Goal: Information Seeking & Learning: Check status

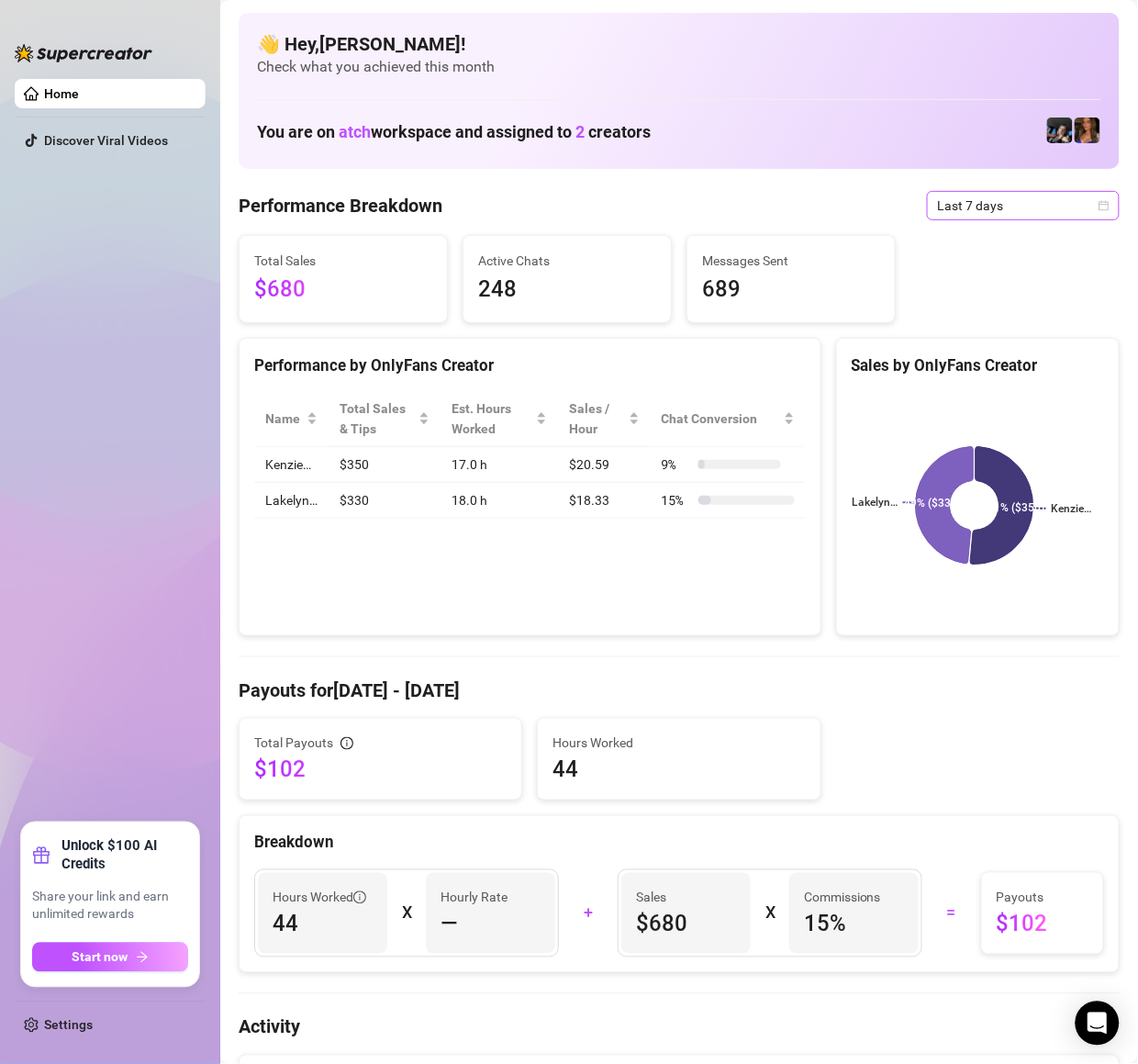
click at [946, 216] on span "Last 7 days" at bounding box center [1024, 205] width 171 height 28
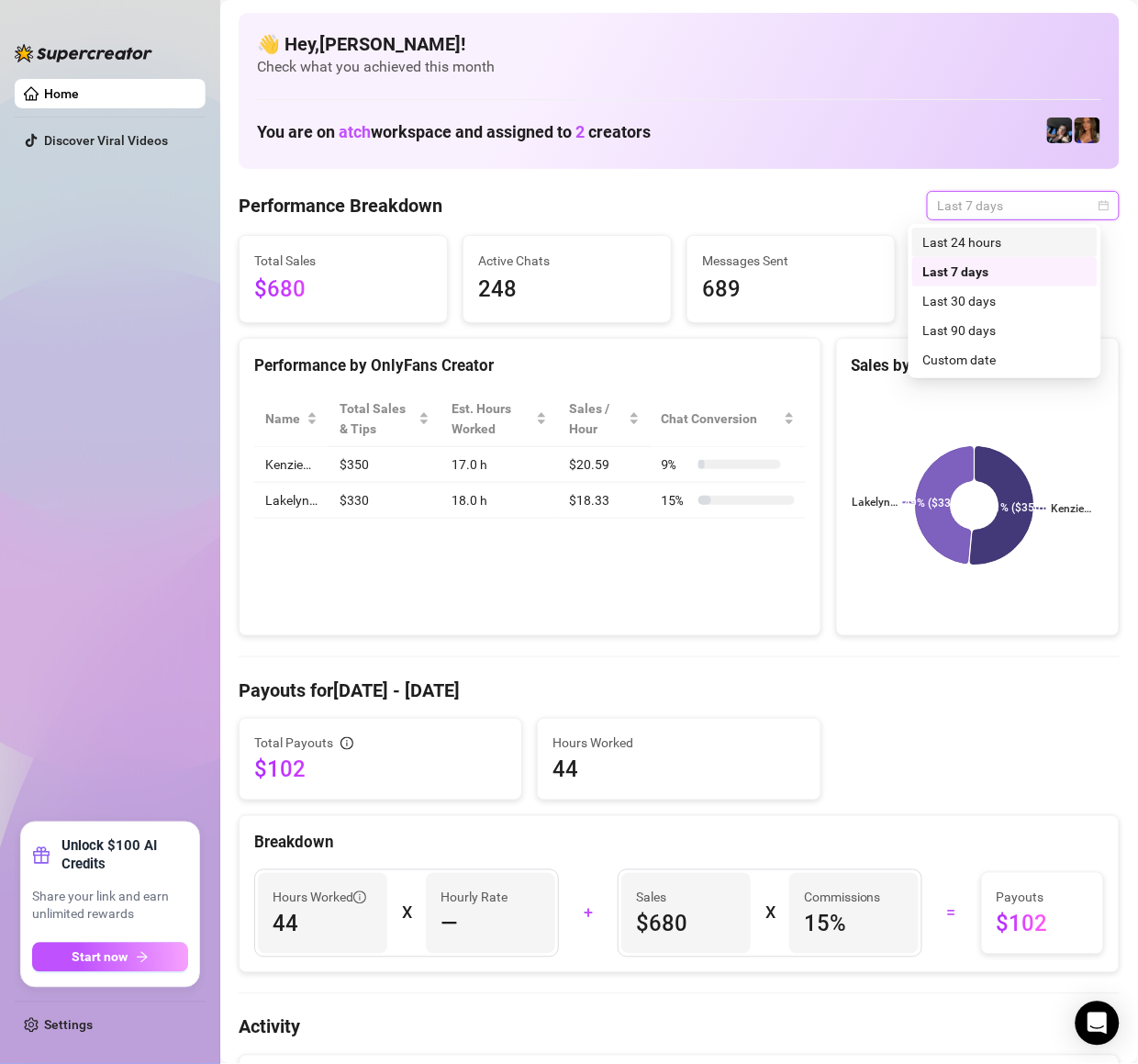
click at [948, 244] on div "Last 24 hours" at bounding box center [1006, 242] width 163 height 20
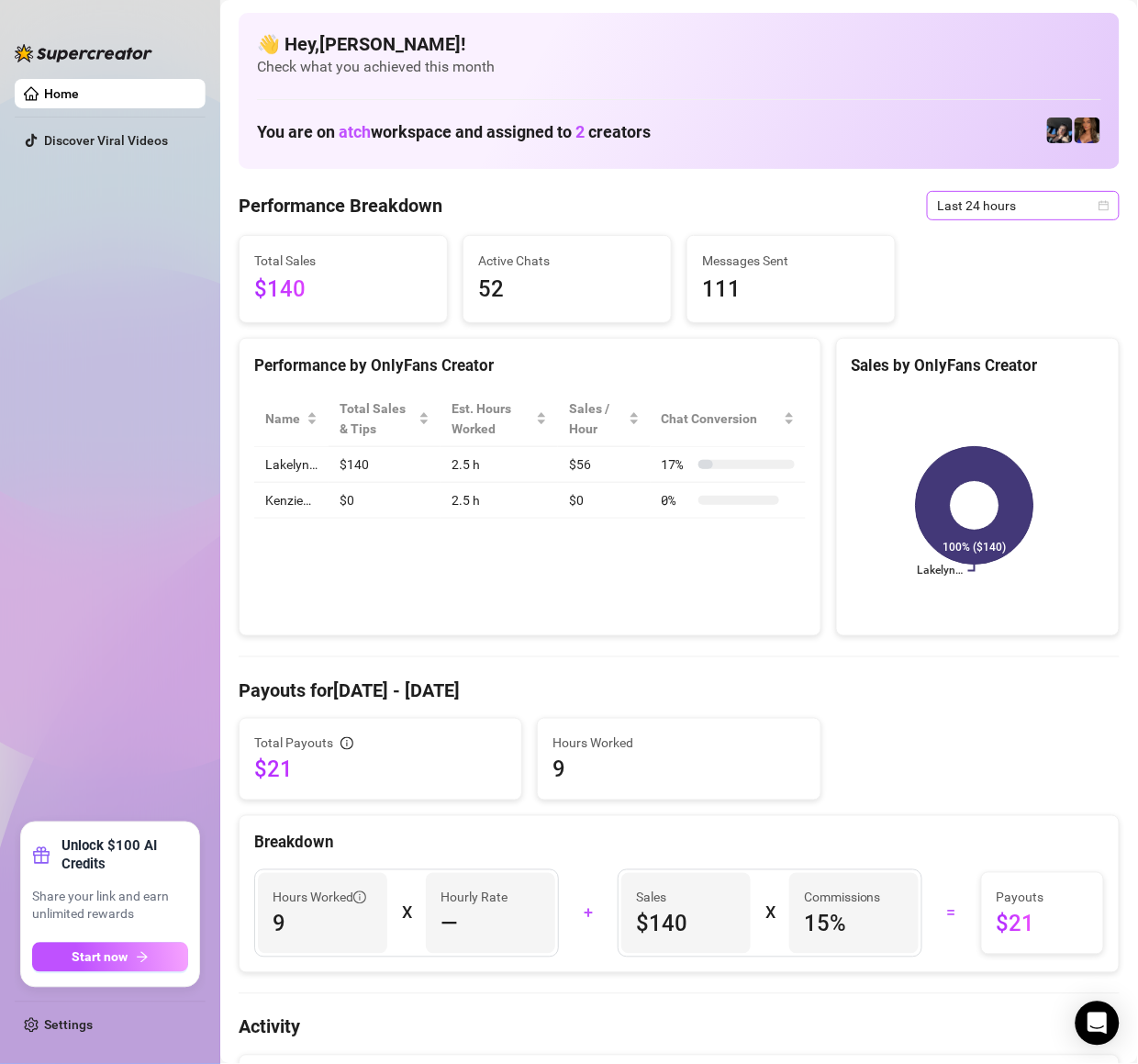
click at [997, 205] on span "Last 24 hours" at bounding box center [1024, 205] width 171 height 28
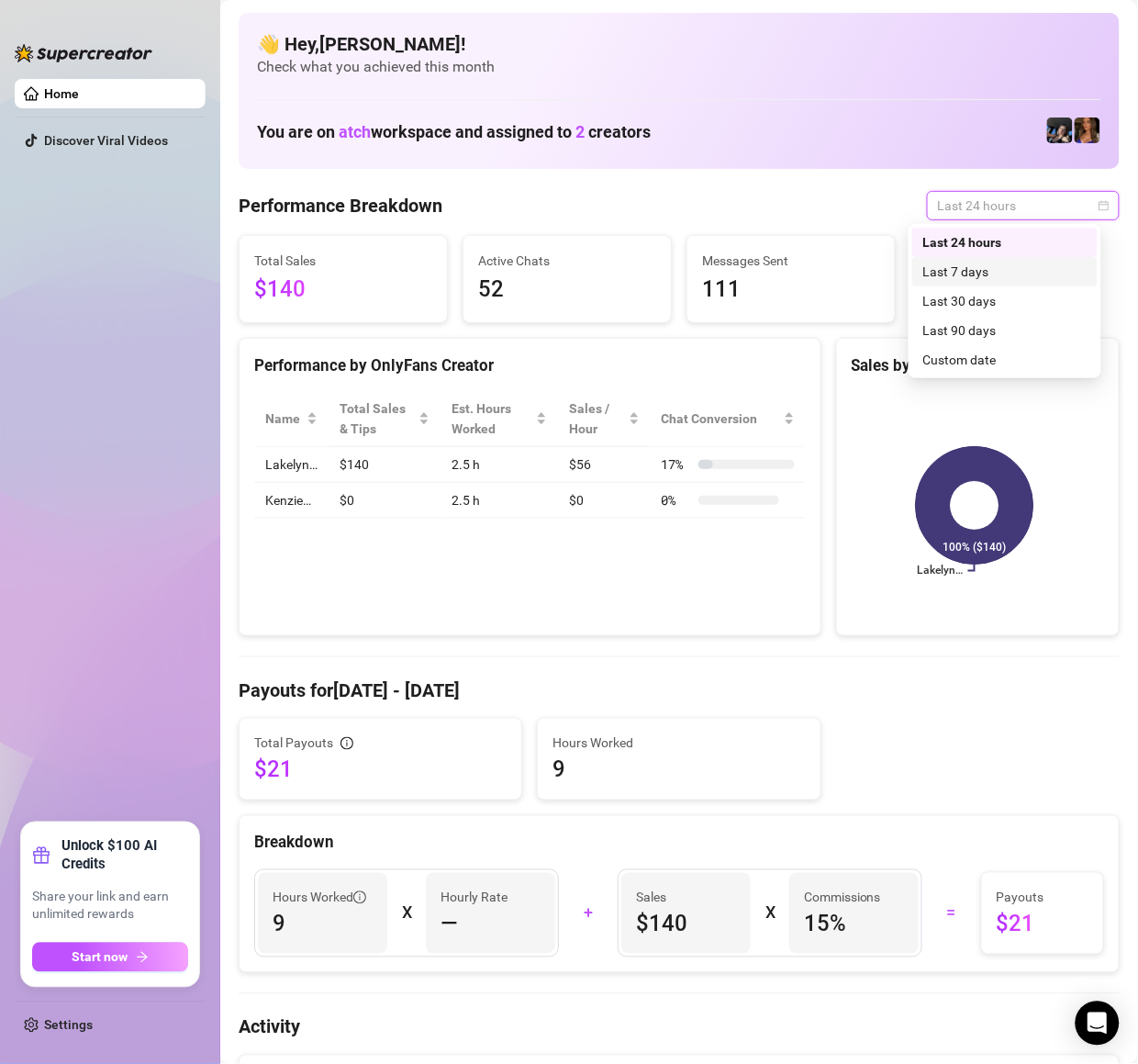
click at [1009, 257] on div "Last 7 days" at bounding box center [1005, 272] width 185 height 30
click at [1009, 266] on div "Total Sales $140 Active Chats 52 Messages Sent 111" at bounding box center [679, 279] width 896 height 88
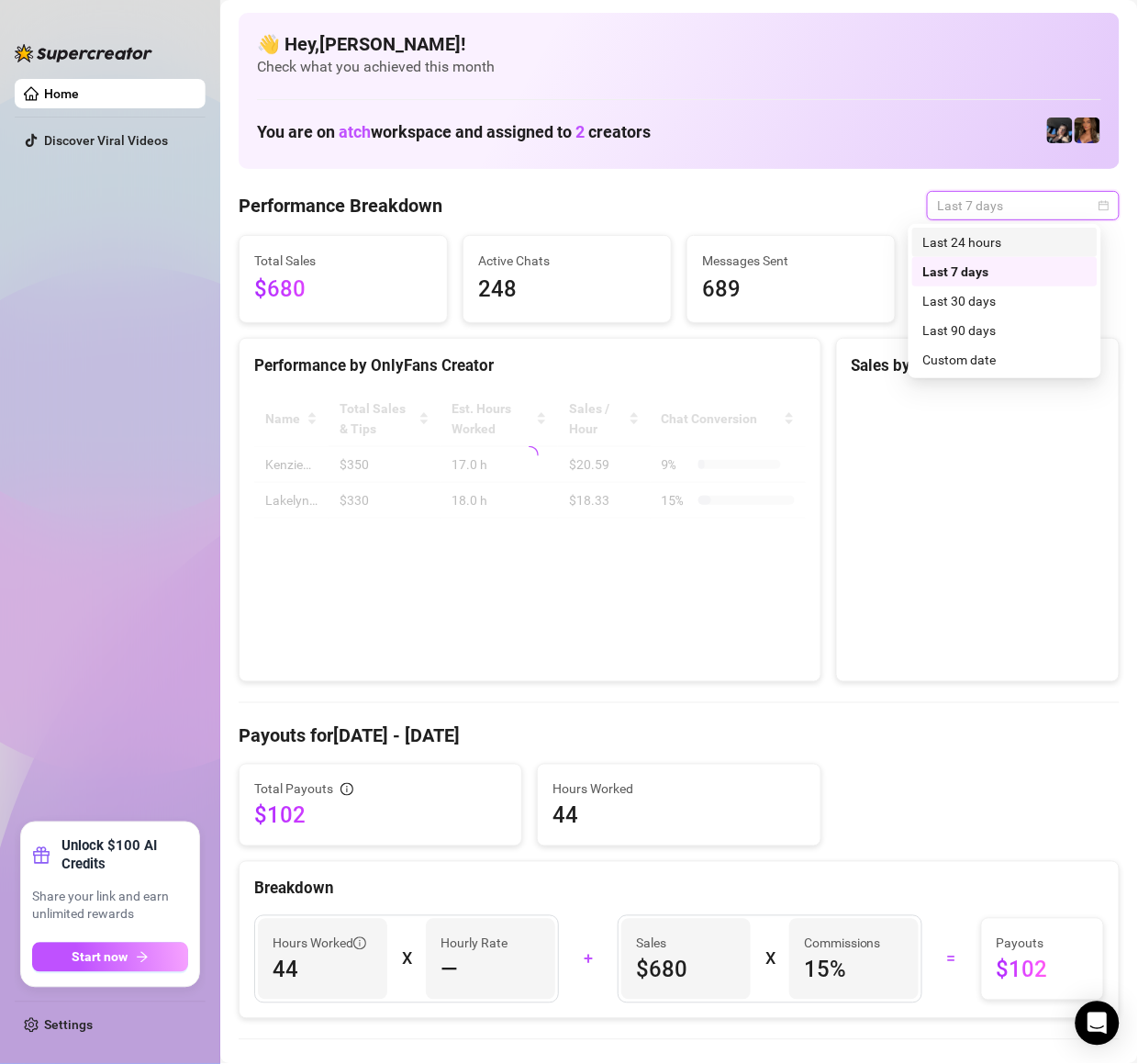
click at [987, 249] on div "Last 24 hours" at bounding box center [1006, 242] width 163 height 20
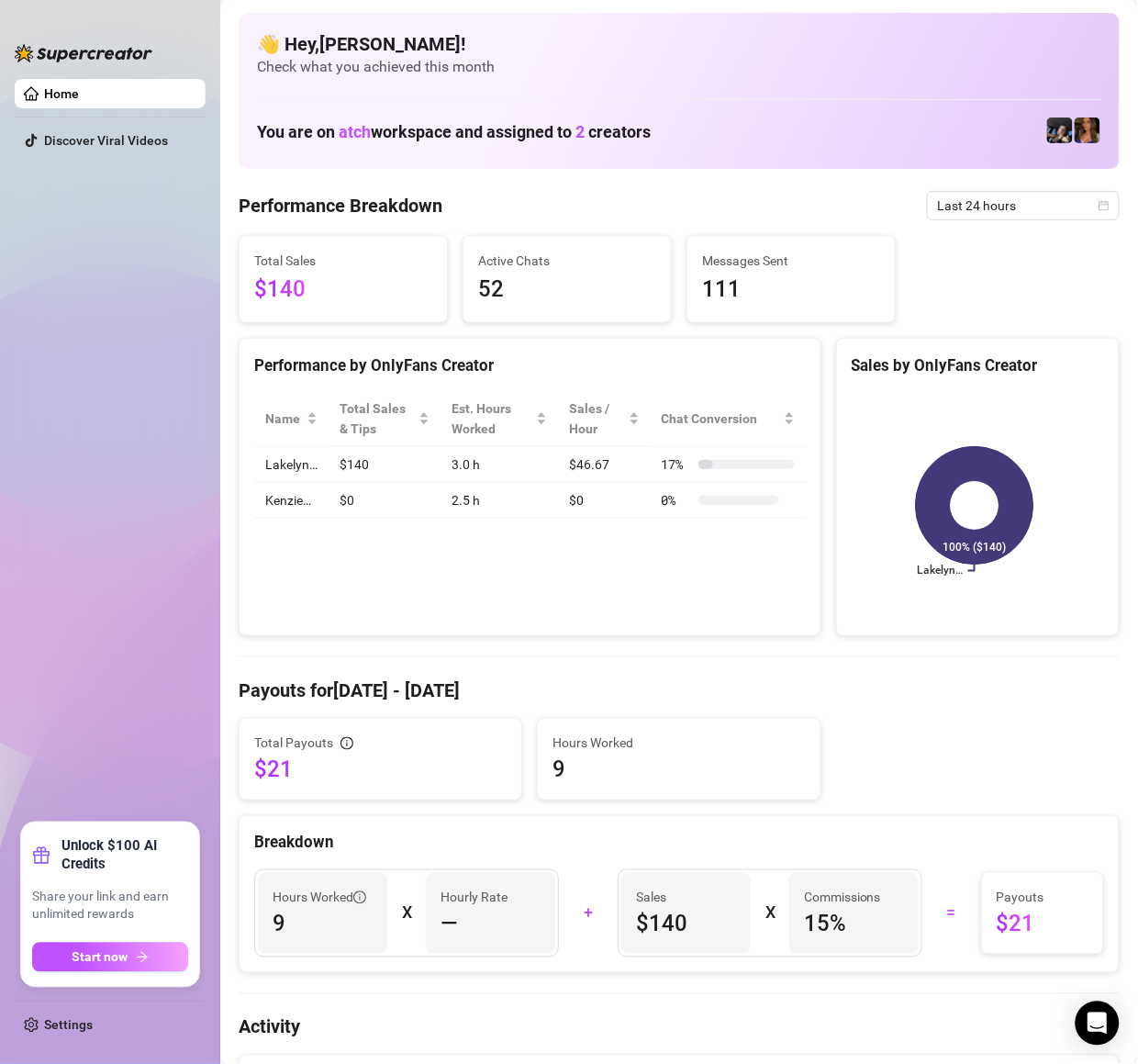
click at [972, 209] on span "Last 24 hours" at bounding box center [1024, 205] width 171 height 28
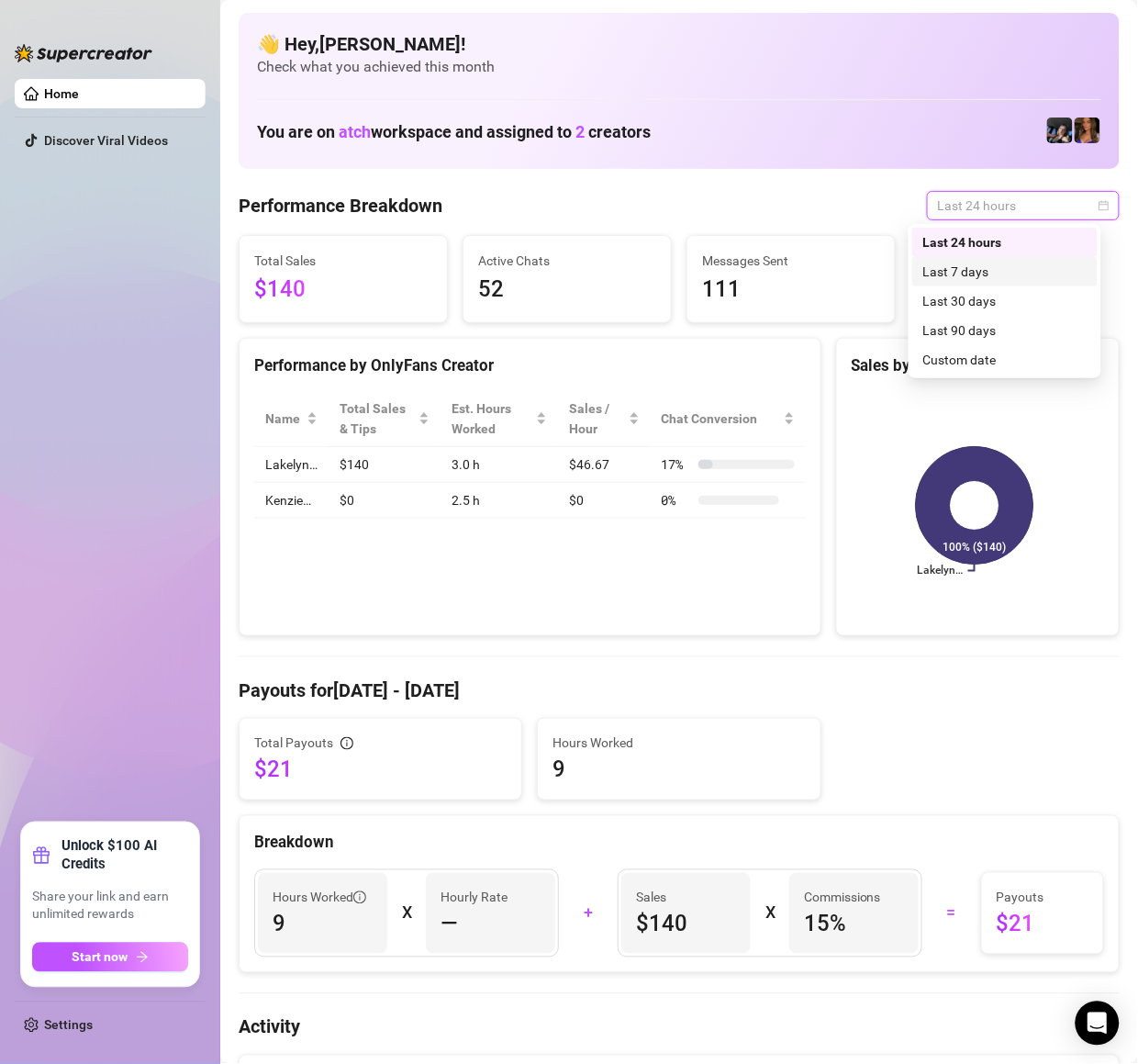
click at [975, 272] on div "Last 7 days" at bounding box center [1006, 272] width 163 height 20
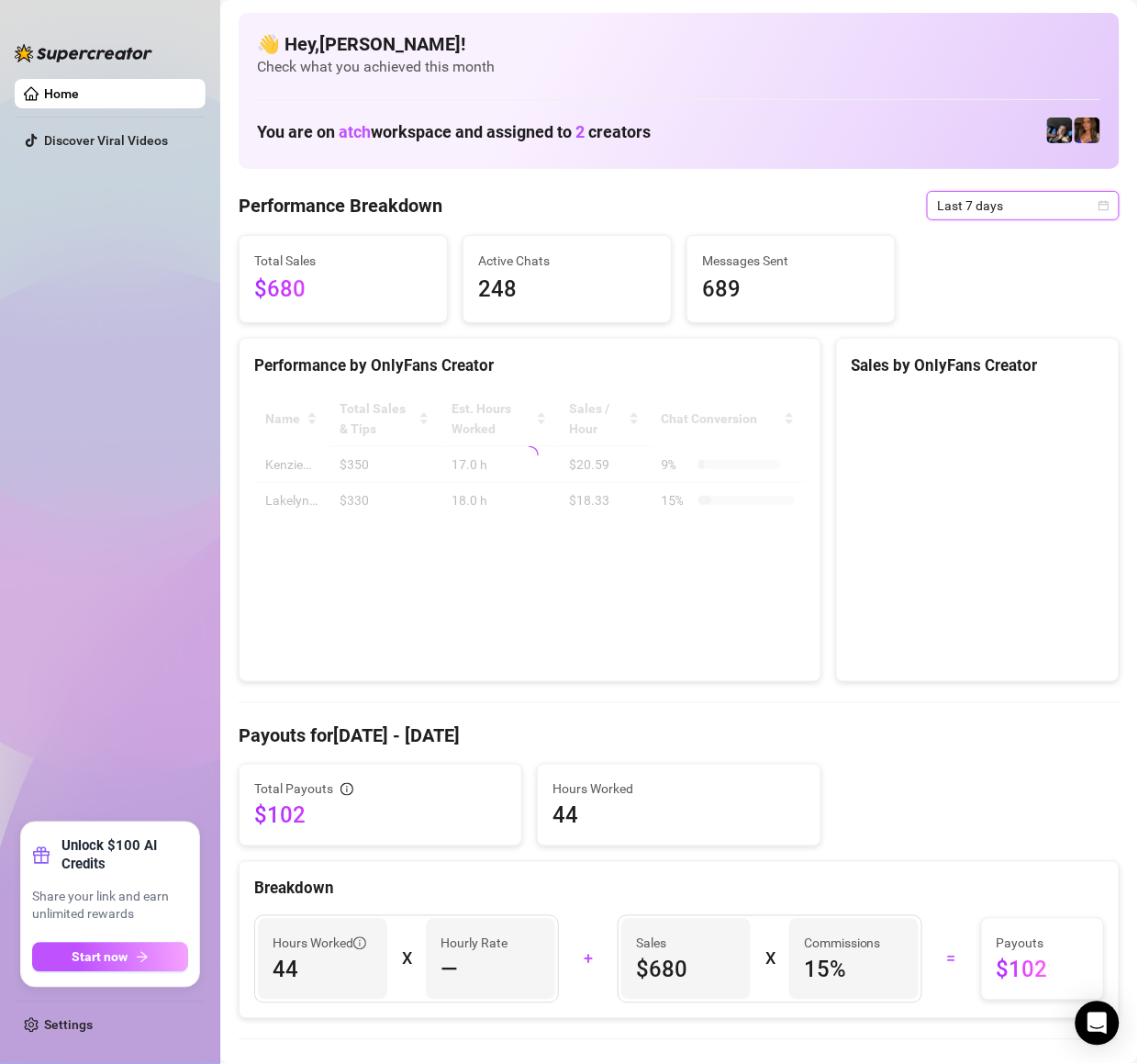
drag, startPoint x: 994, startPoint y: 215, endPoint x: 989, endPoint y: 224, distance: 10.3
click at [994, 215] on span "Last 7 days" at bounding box center [1024, 205] width 171 height 28
click at [973, 245] on div "Last 24 hours" at bounding box center [1006, 242] width 163 height 20
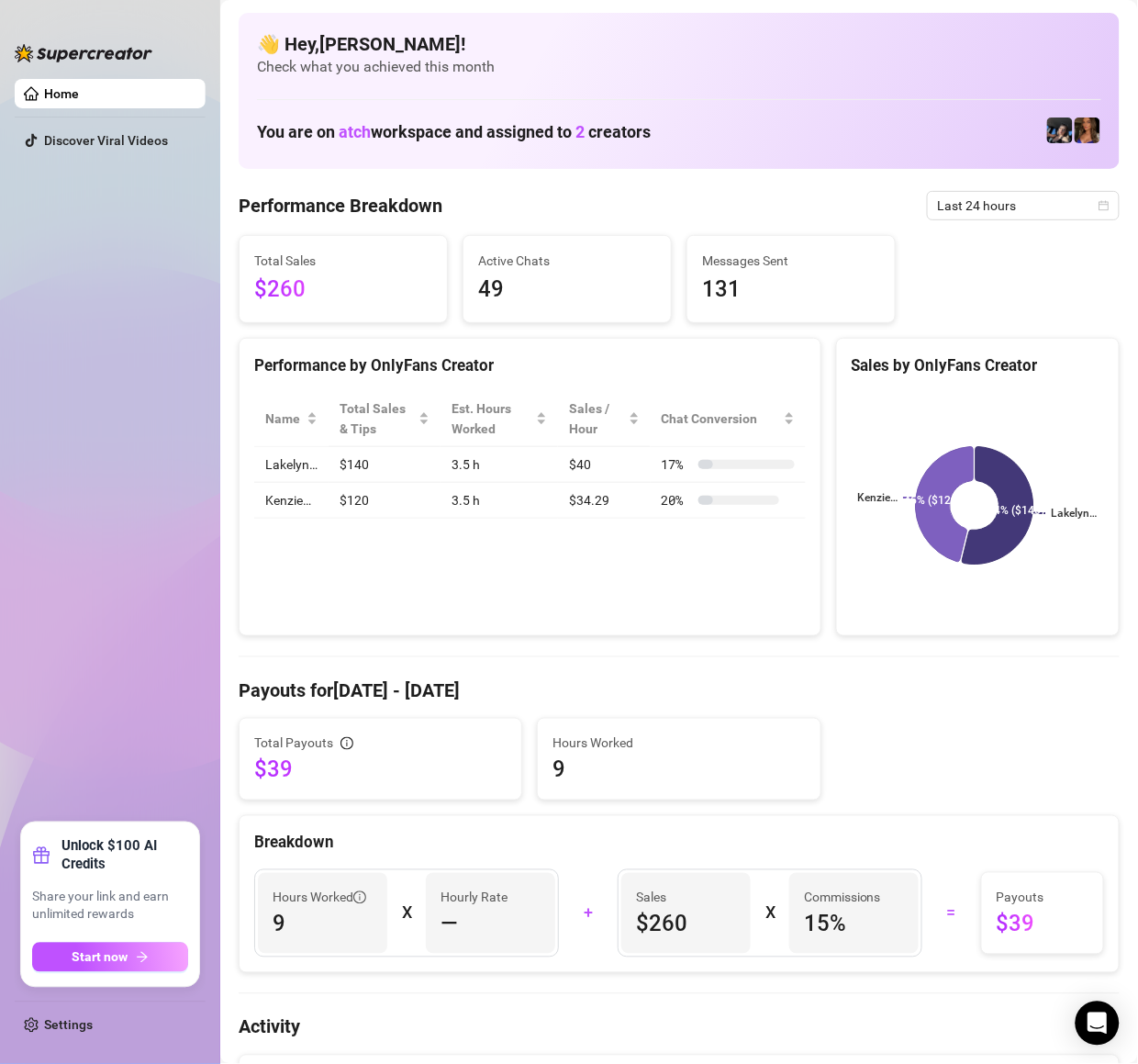
click at [1047, 210] on span "Last 24 hours" at bounding box center [1024, 205] width 171 height 28
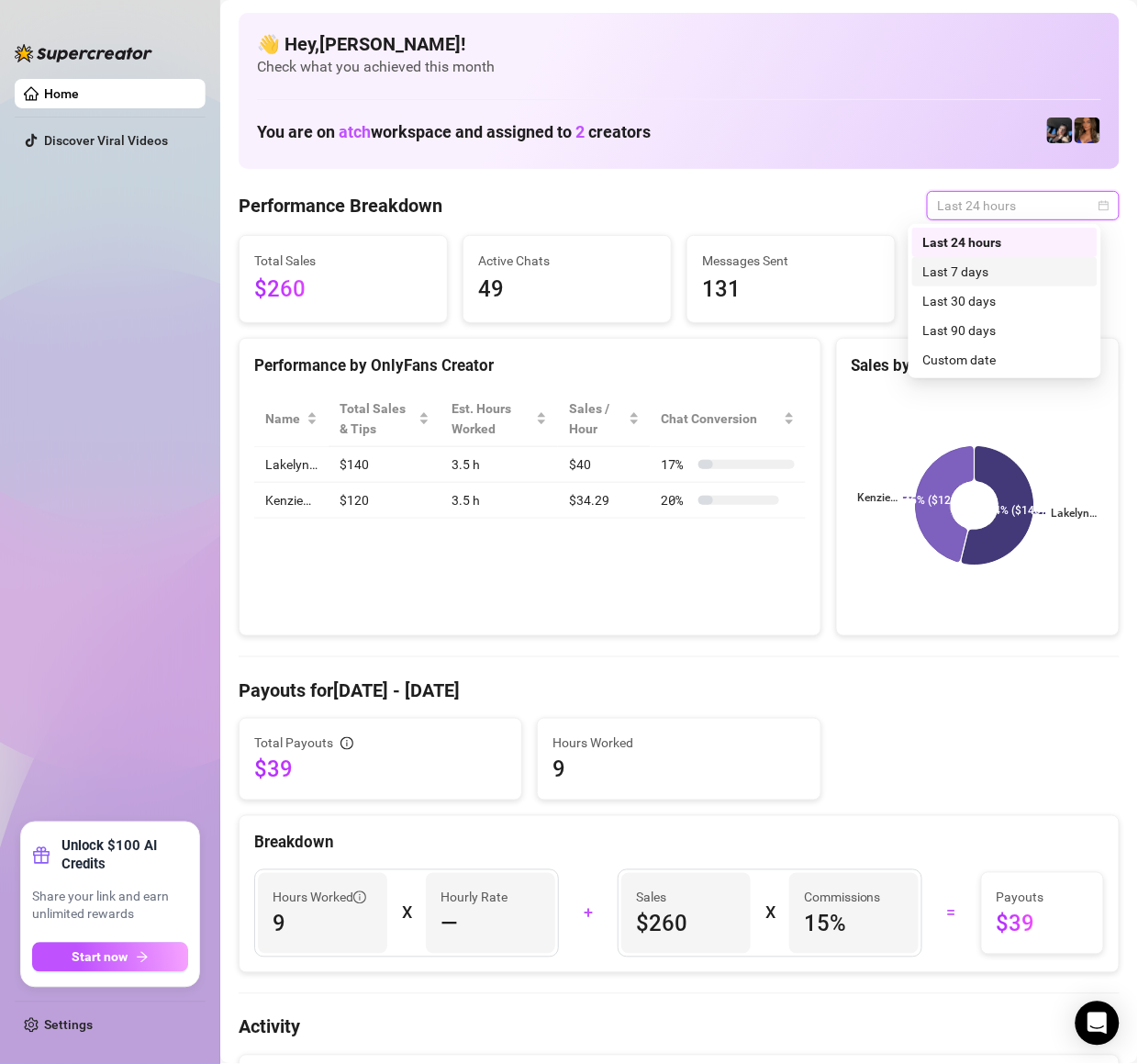
click at [1015, 272] on div "Last 7 days" at bounding box center [1006, 272] width 163 height 20
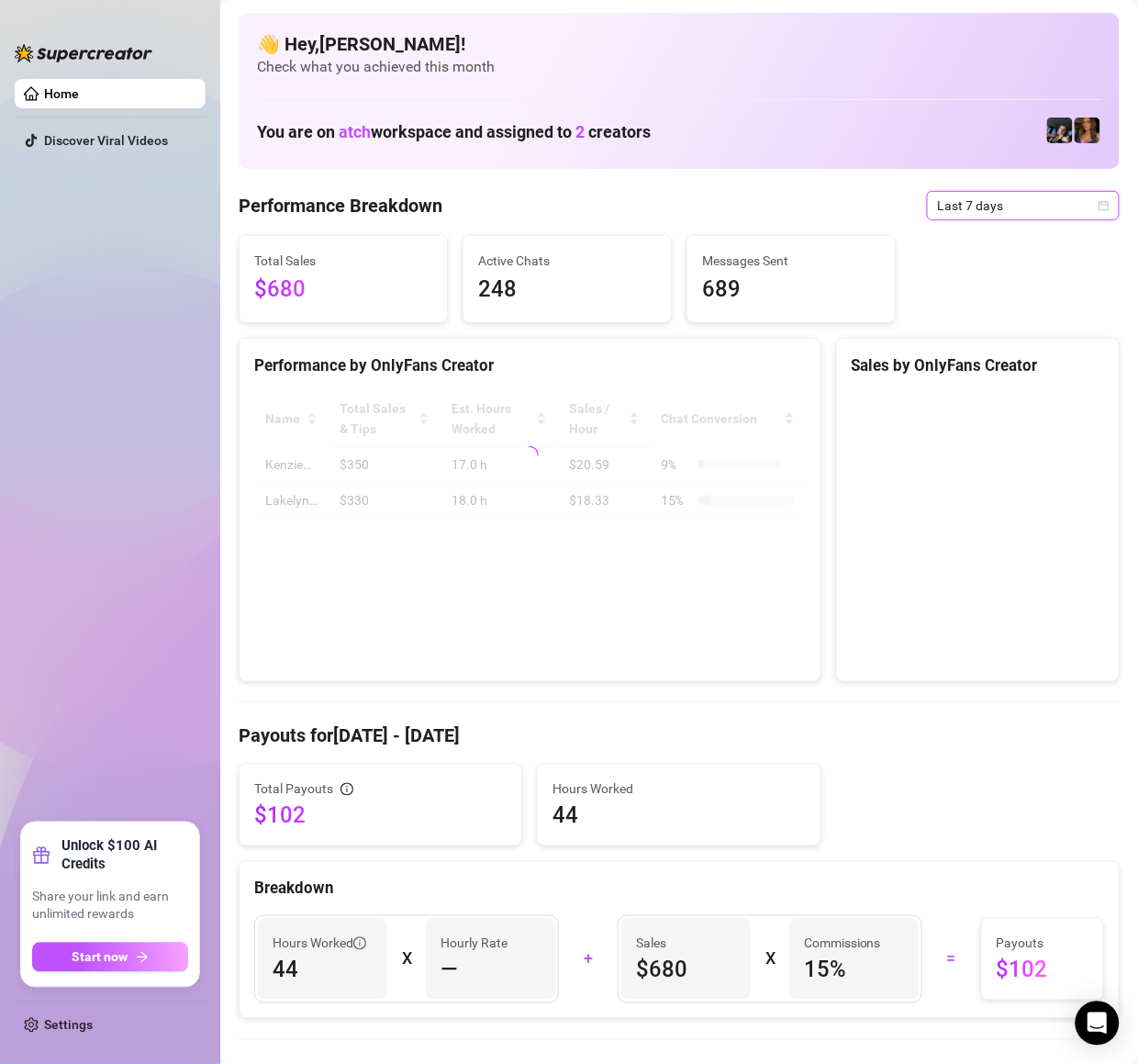
click at [1015, 205] on span "Last 7 days" at bounding box center [1024, 205] width 171 height 28
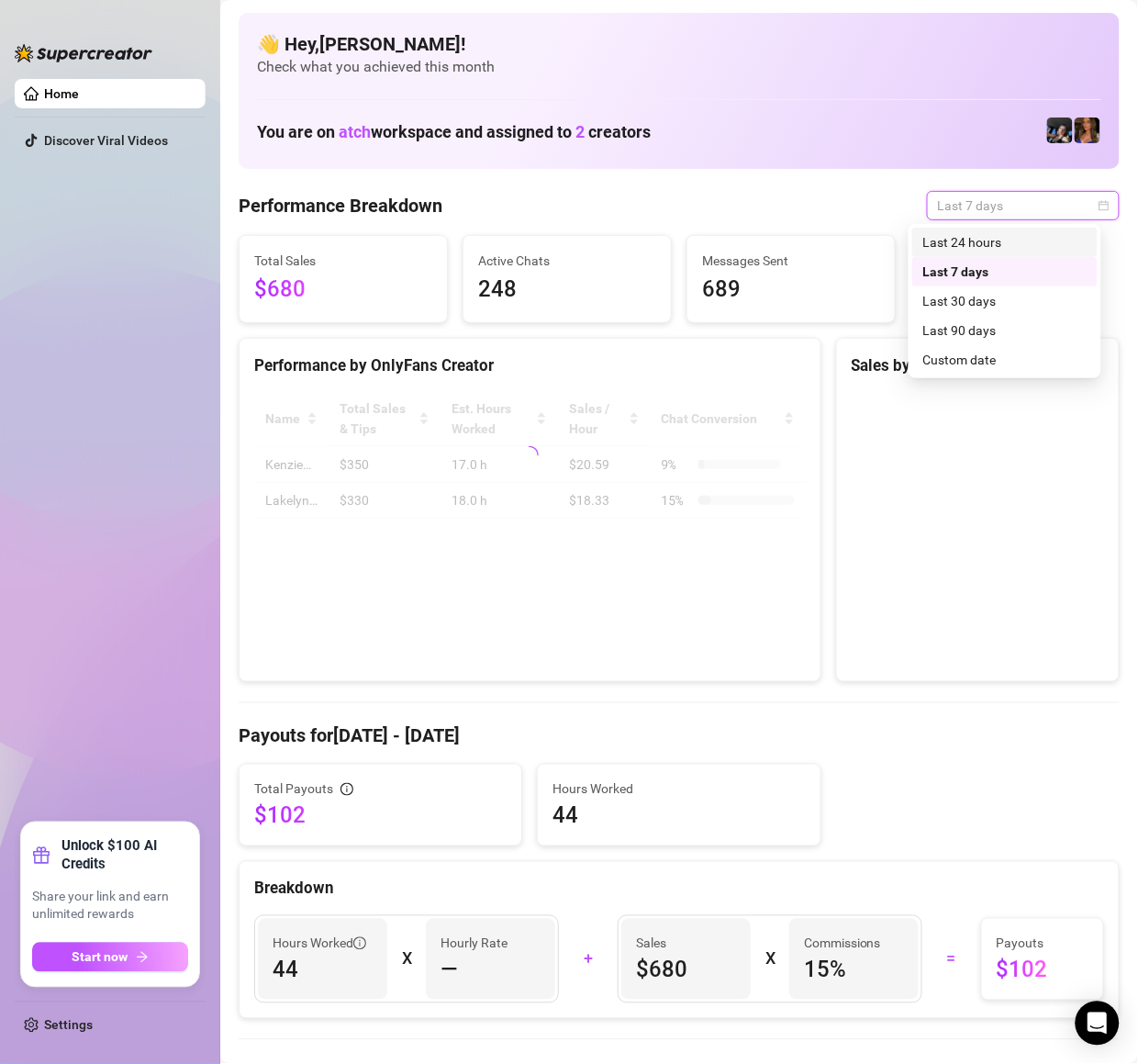
click at [1008, 234] on div "Last 24 hours" at bounding box center [1006, 242] width 163 height 20
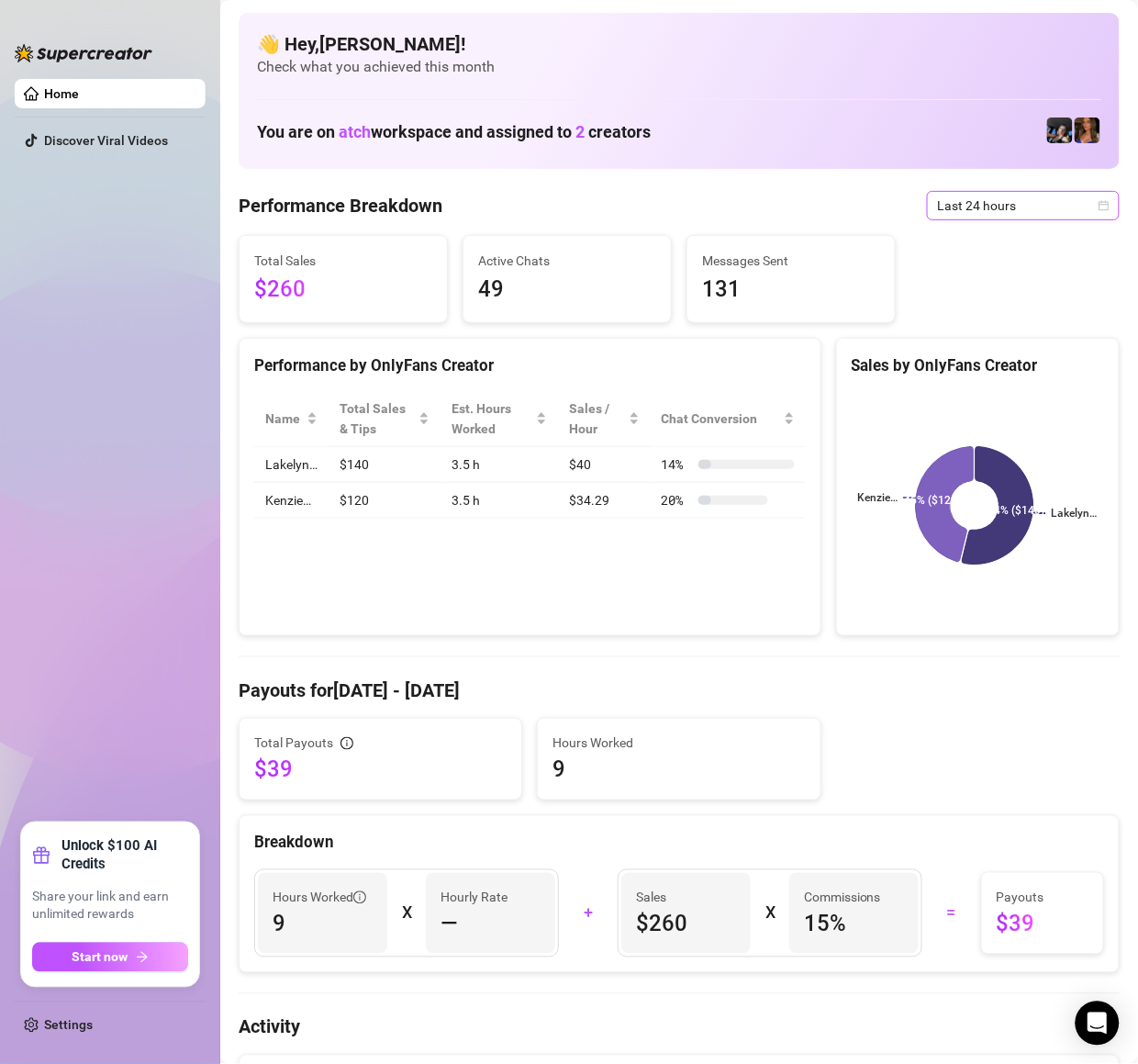
click at [1036, 201] on span "Last 24 hours" at bounding box center [1024, 205] width 171 height 28
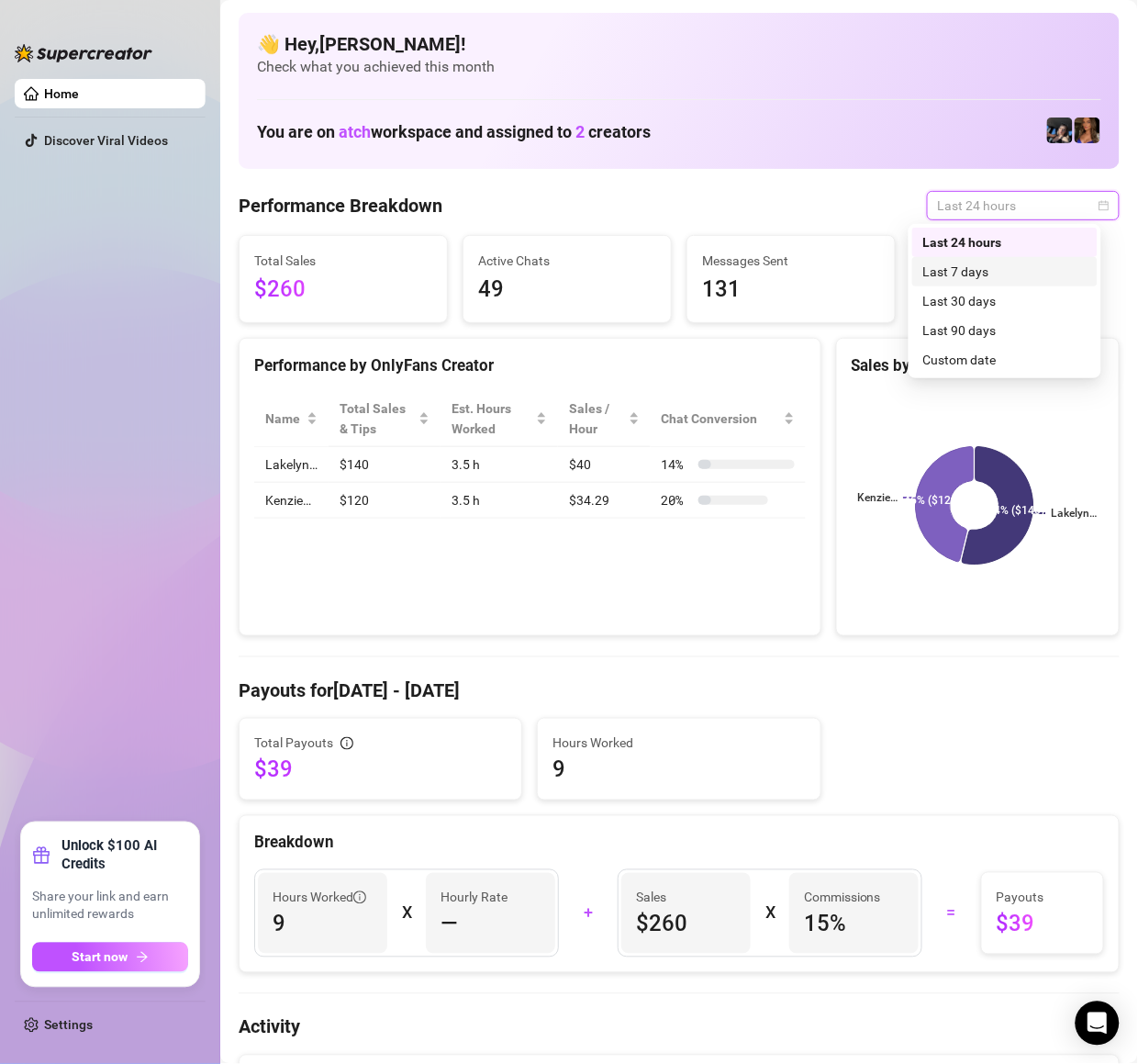
click at [1015, 273] on div "Last 7 days" at bounding box center [1006, 272] width 163 height 20
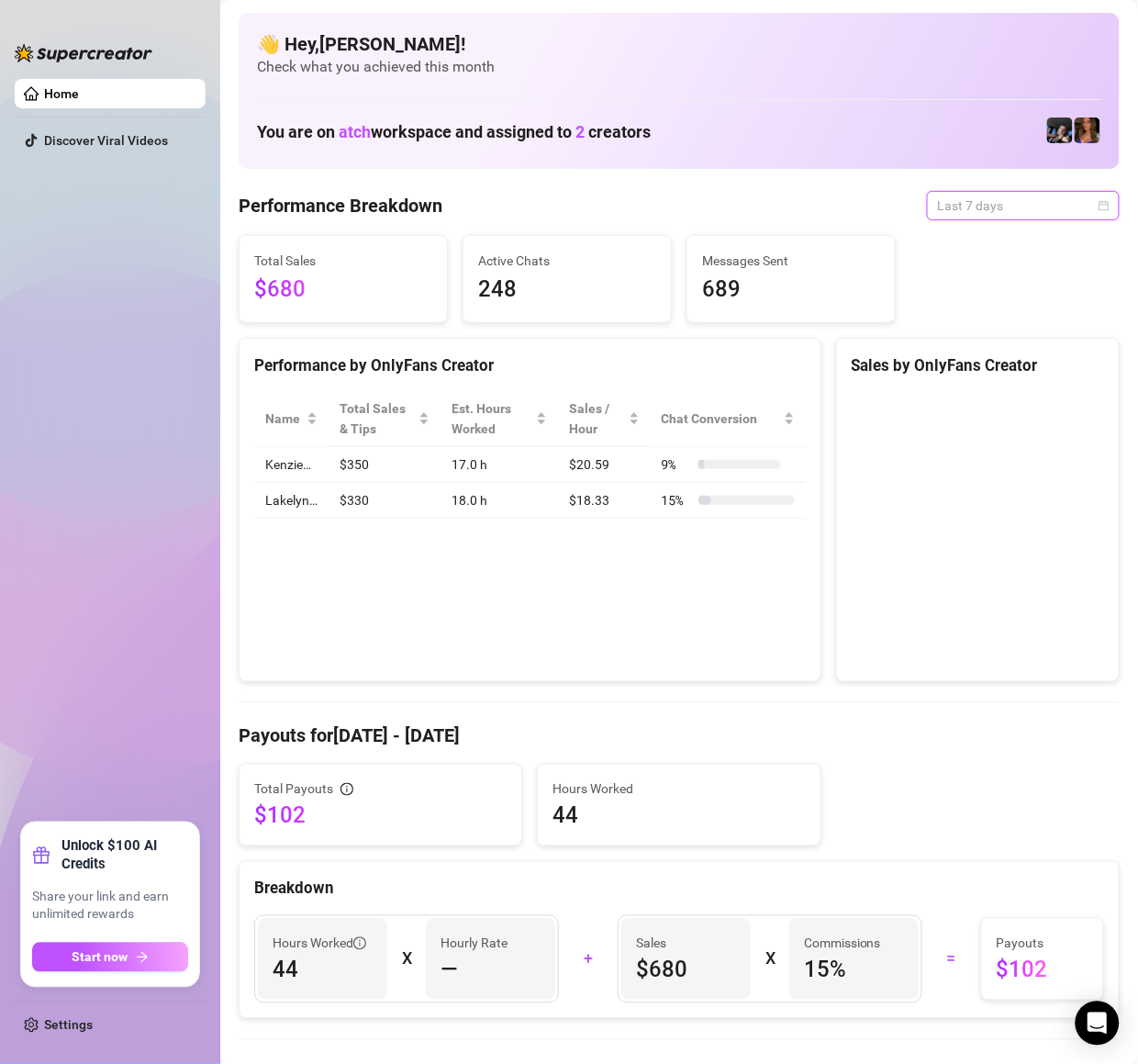
click at [1011, 199] on span "Last 7 days" at bounding box center [1024, 205] width 171 height 28
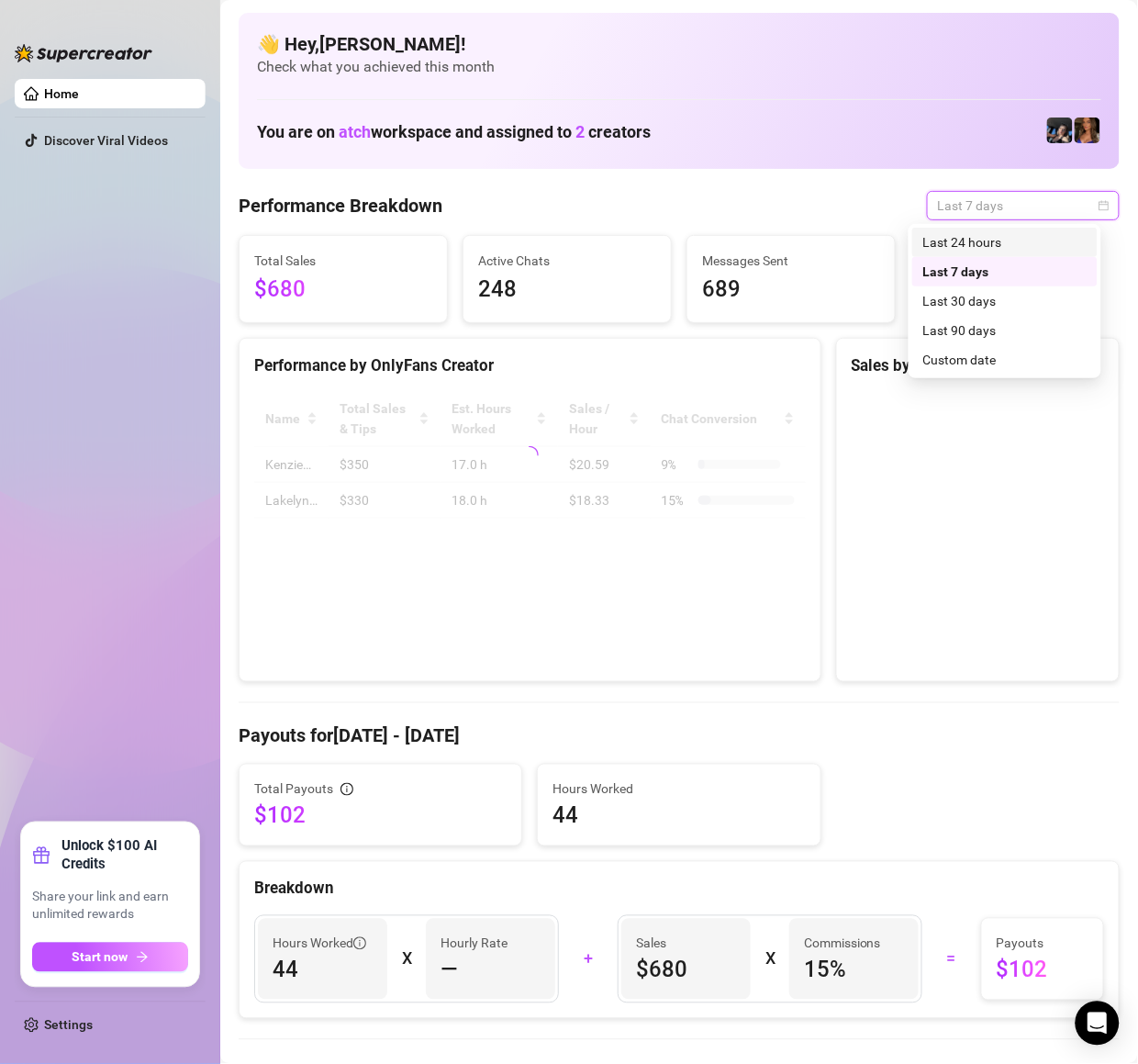
click at [981, 241] on div "Last 24 hours" at bounding box center [1006, 242] width 163 height 20
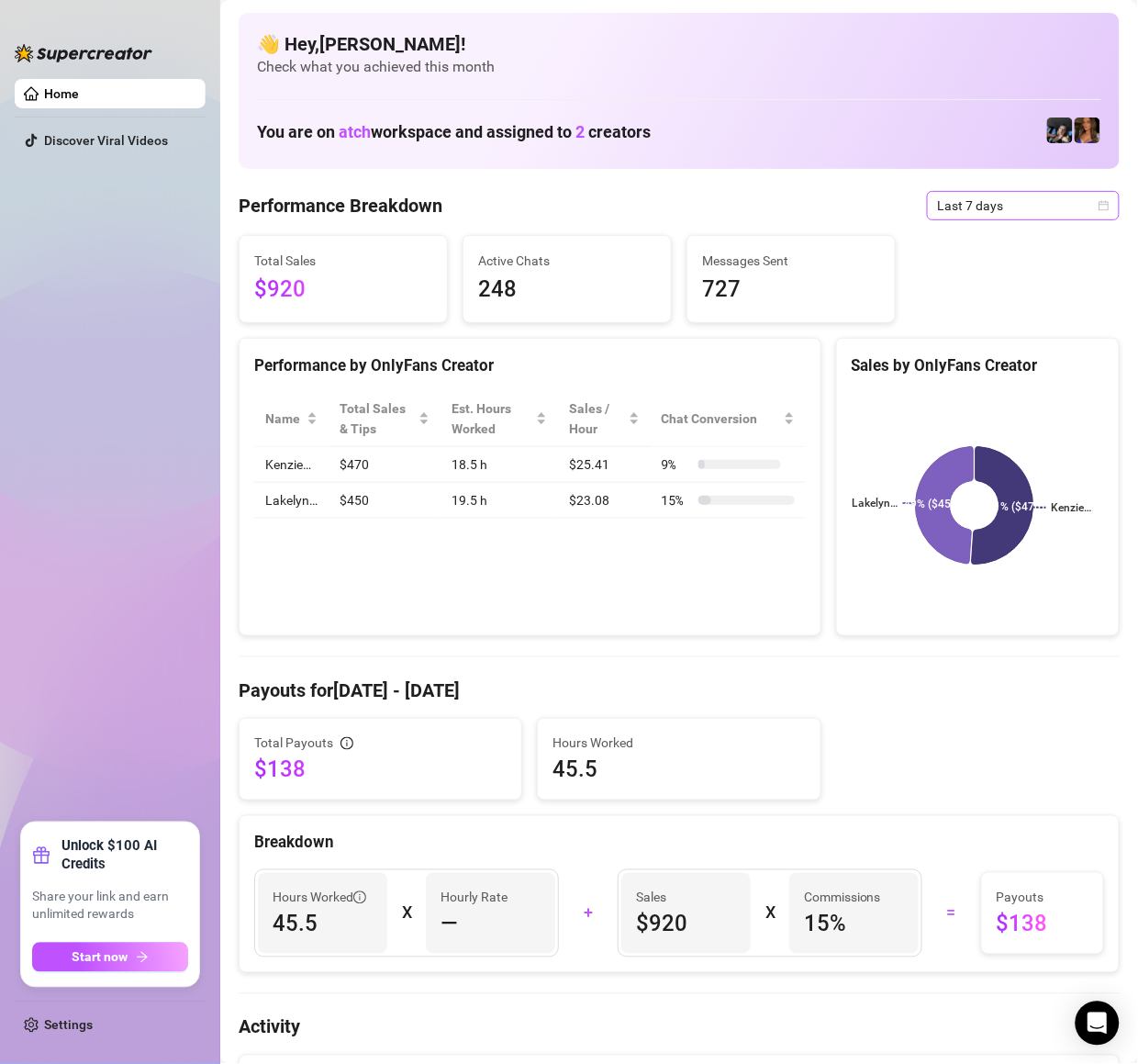
click at [1032, 215] on span "Last 7 days" at bounding box center [1024, 205] width 171 height 28
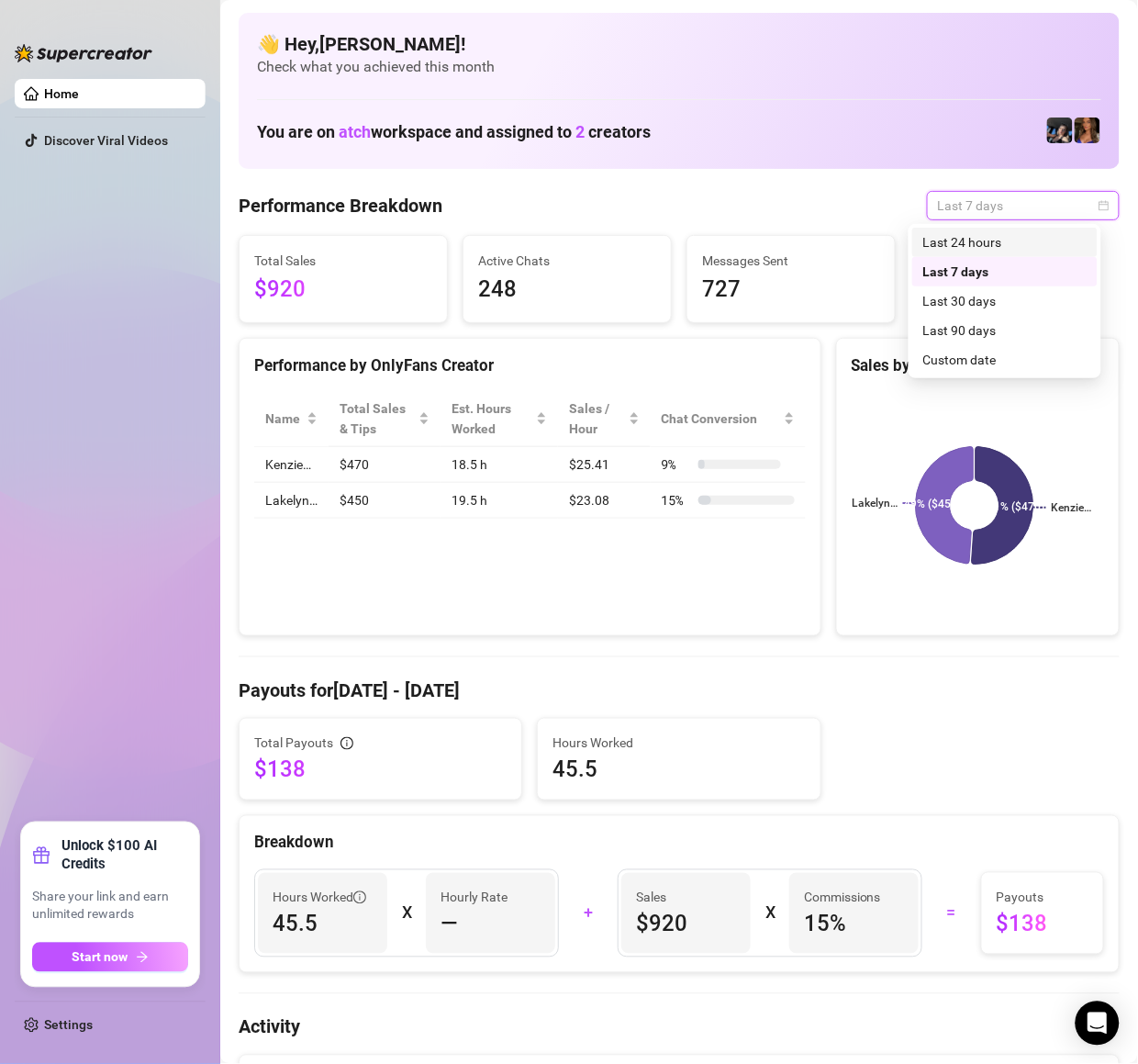
click at [1020, 240] on div "Last 24 hours" at bounding box center [1006, 242] width 163 height 20
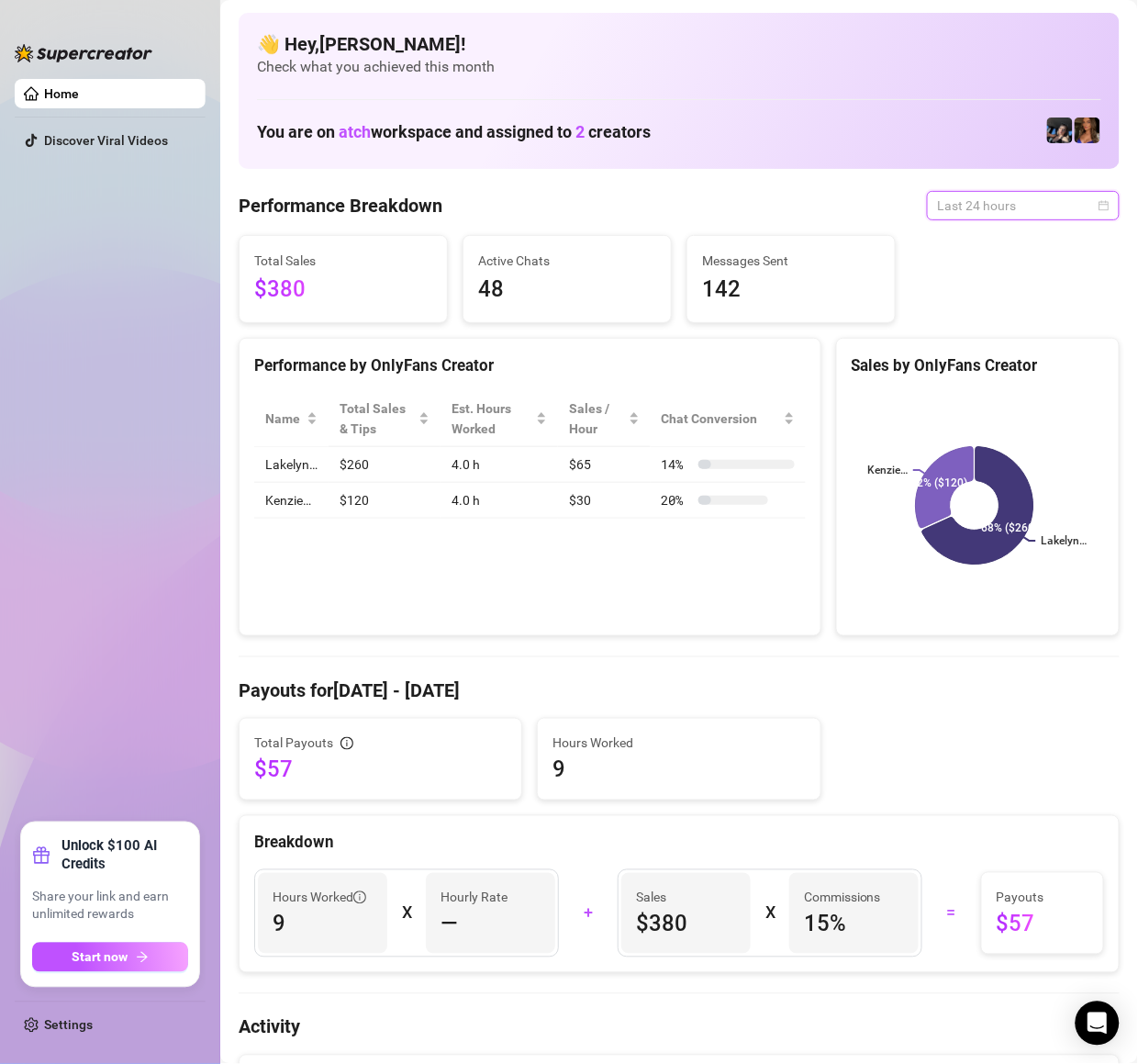
click at [1058, 199] on span "Last 24 hours" at bounding box center [1024, 205] width 171 height 28
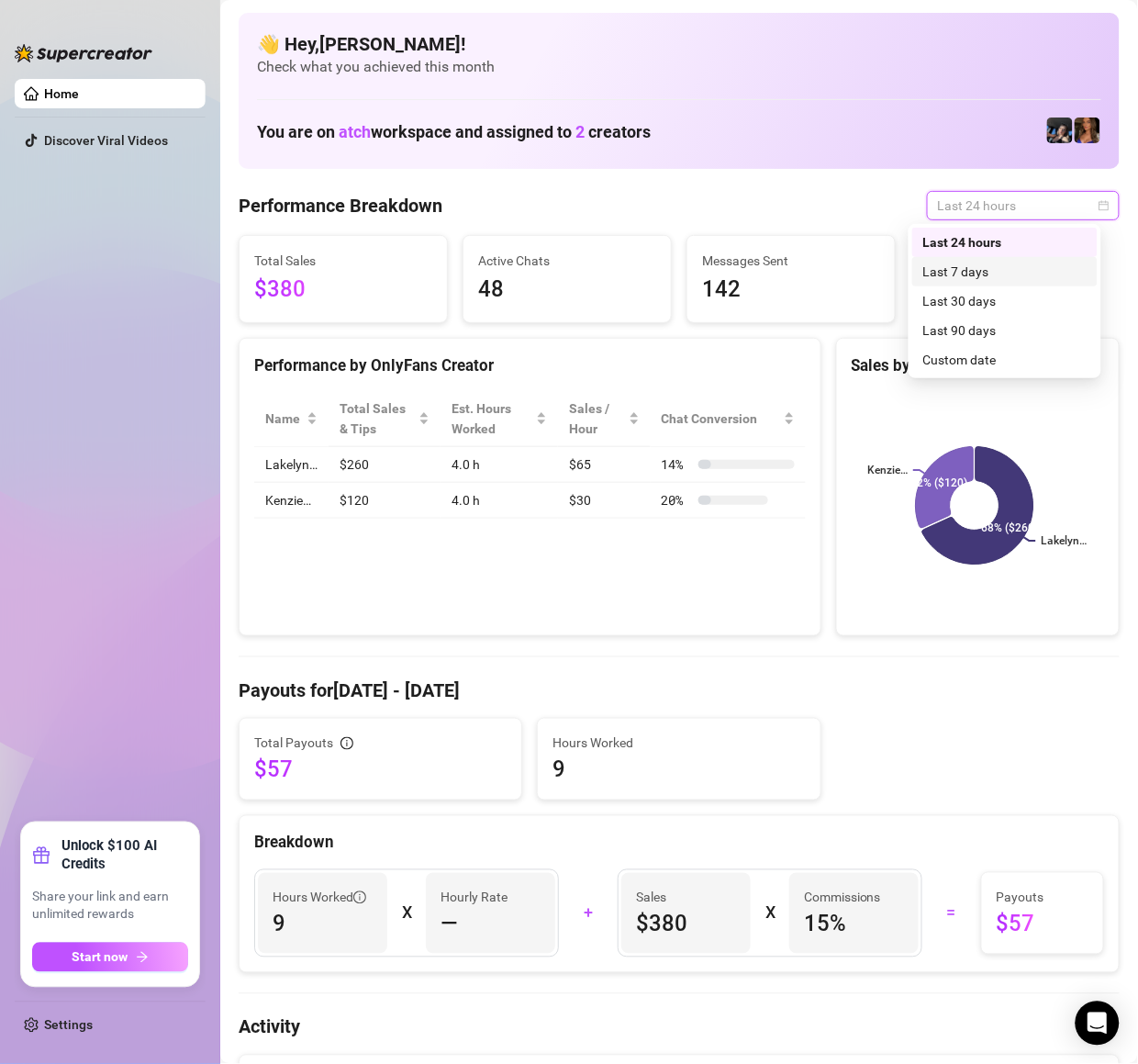
click at [1043, 273] on div "Last 7 days" at bounding box center [1006, 272] width 163 height 20
click at [1023, 192] on span "Last 24 hours" at bounding box center [1024, 205] width 171 height 28
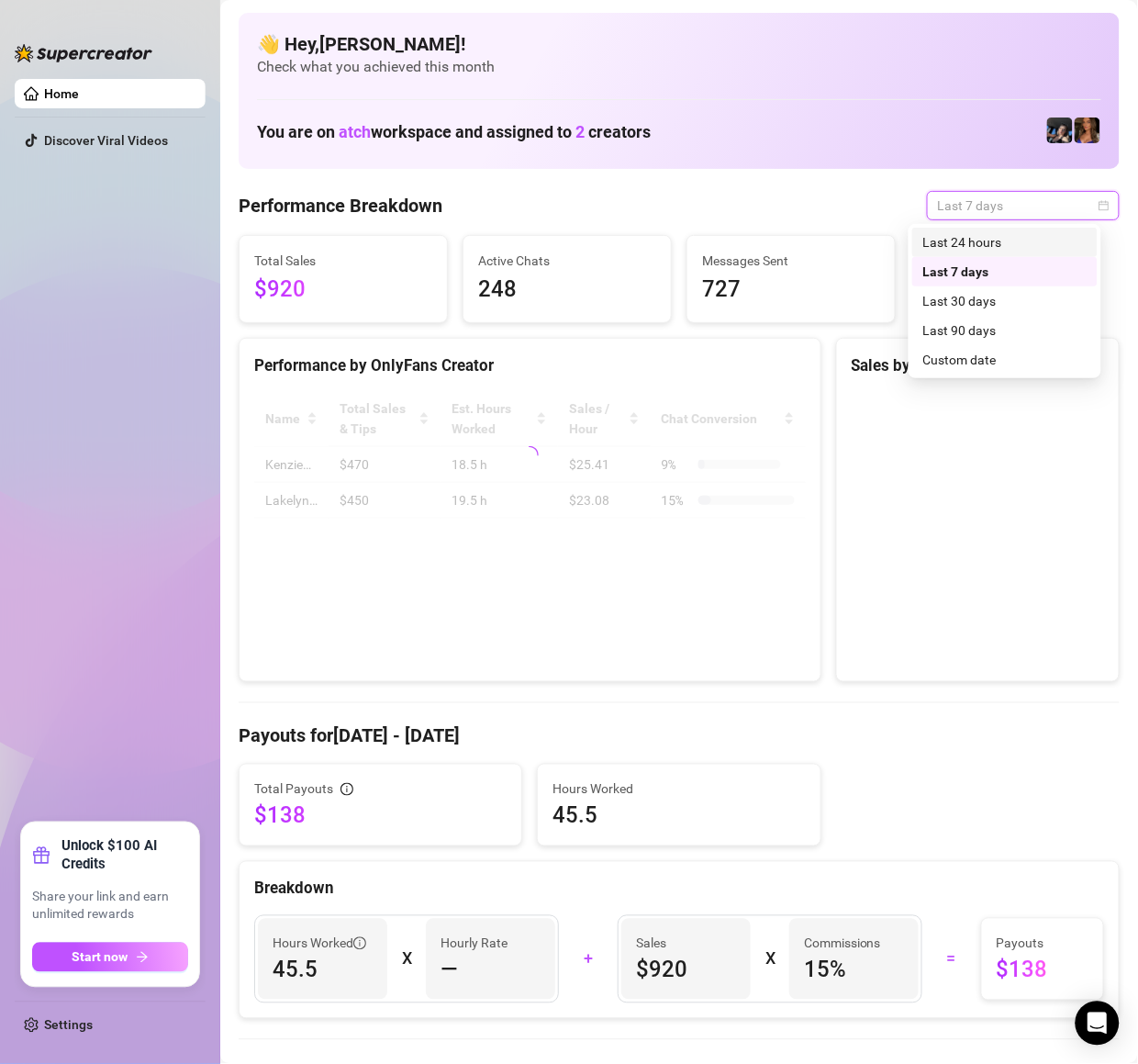
click at [1013, 233] on div "Last 24 hours" at bounding box center [1006, 242] width 163 height 20
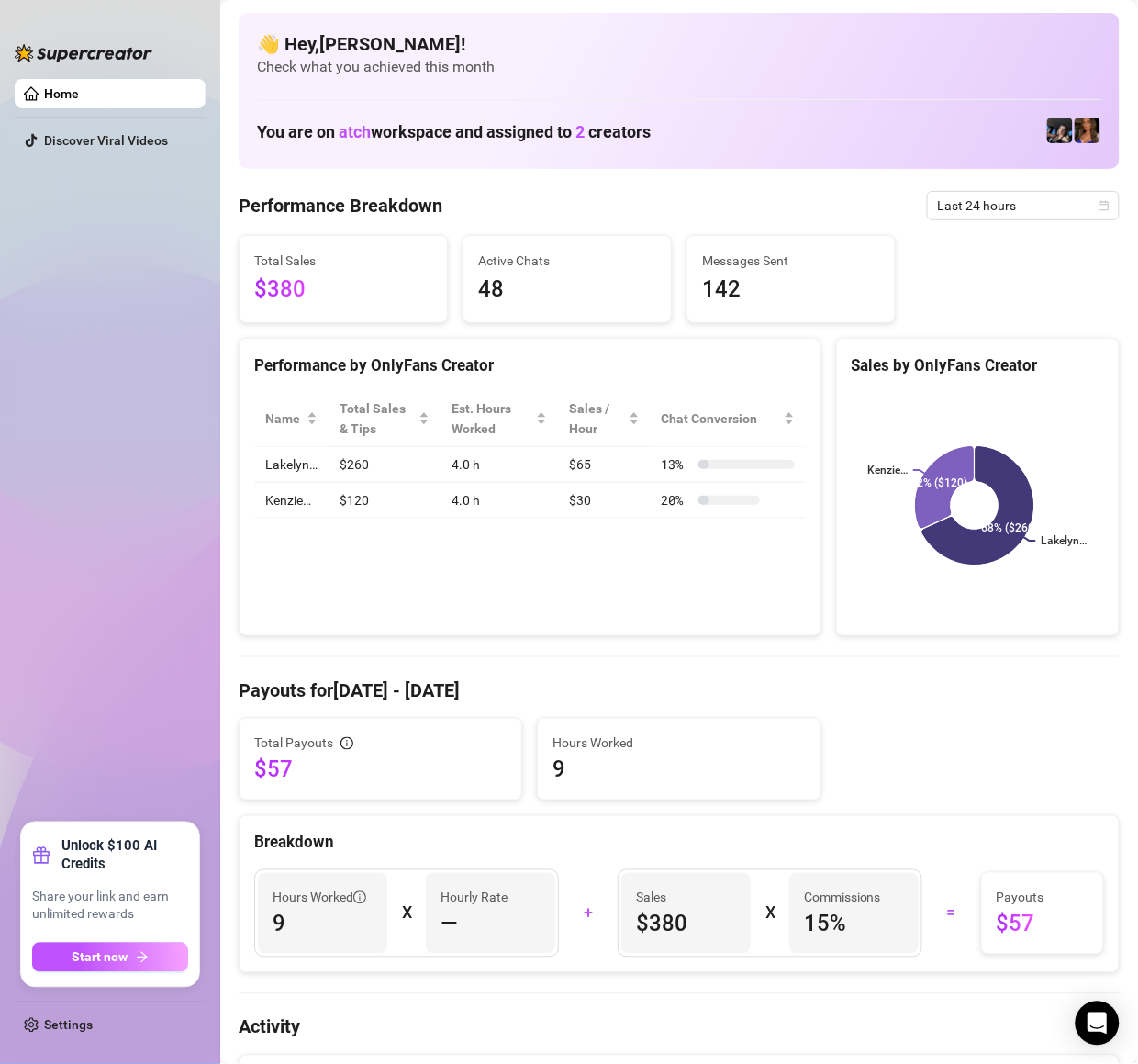
click at [96, 420] on ul "Home Discover Viral Videos" at bounding box center [109, 443] width 191 height 744
click at [938, 215] on span "Last 24 hours" at bounding box center [1024, 205] width 171 height 28
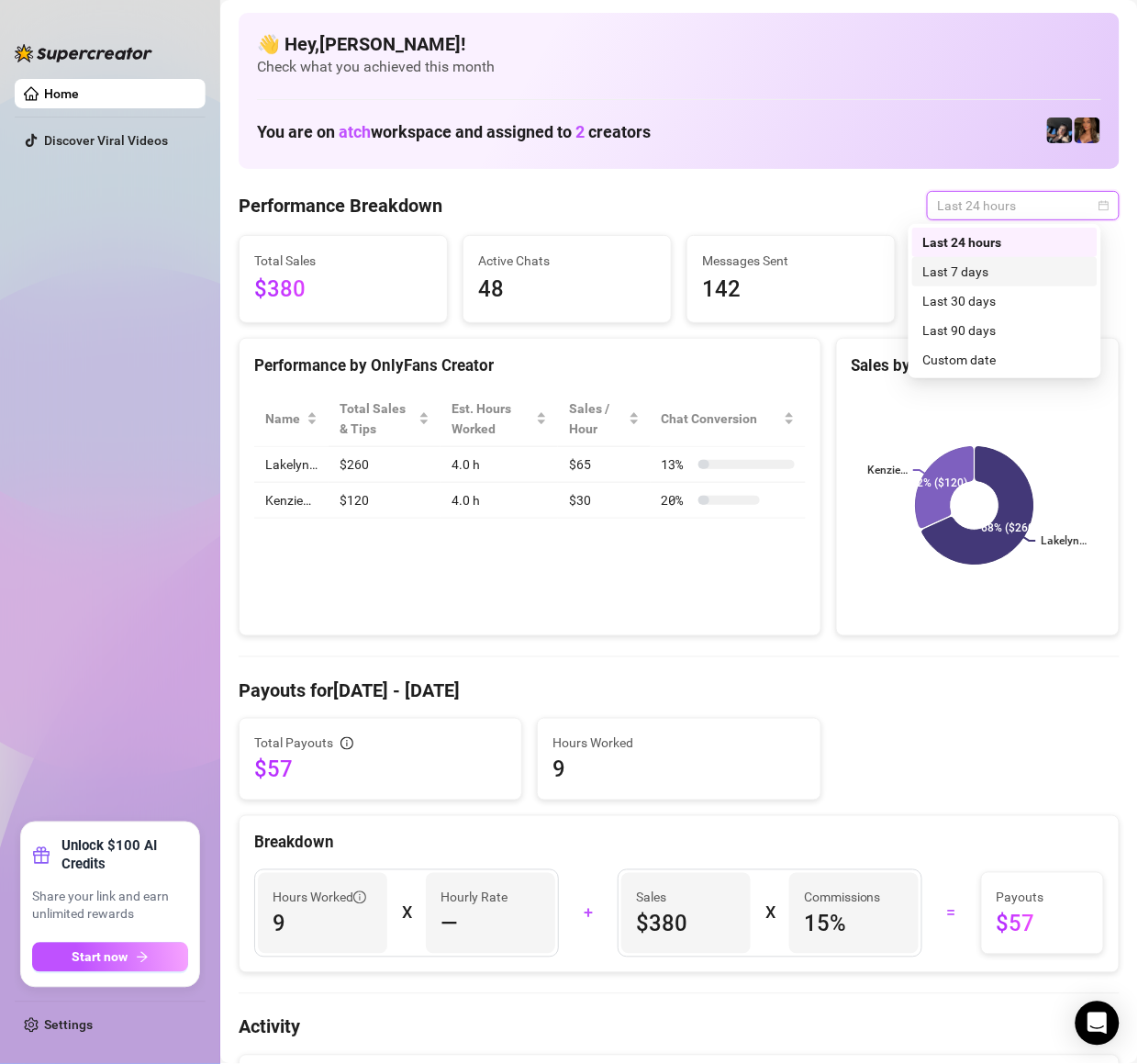
click at [935, 282] on div "Last 7 days" at bounding box center [1005, 272] width 185 height 30
click at [943, 245] on div "Total Sales $380 Active Chats 48 Messages Sent 142" at bounding box center [679, 279] width 896 height 88
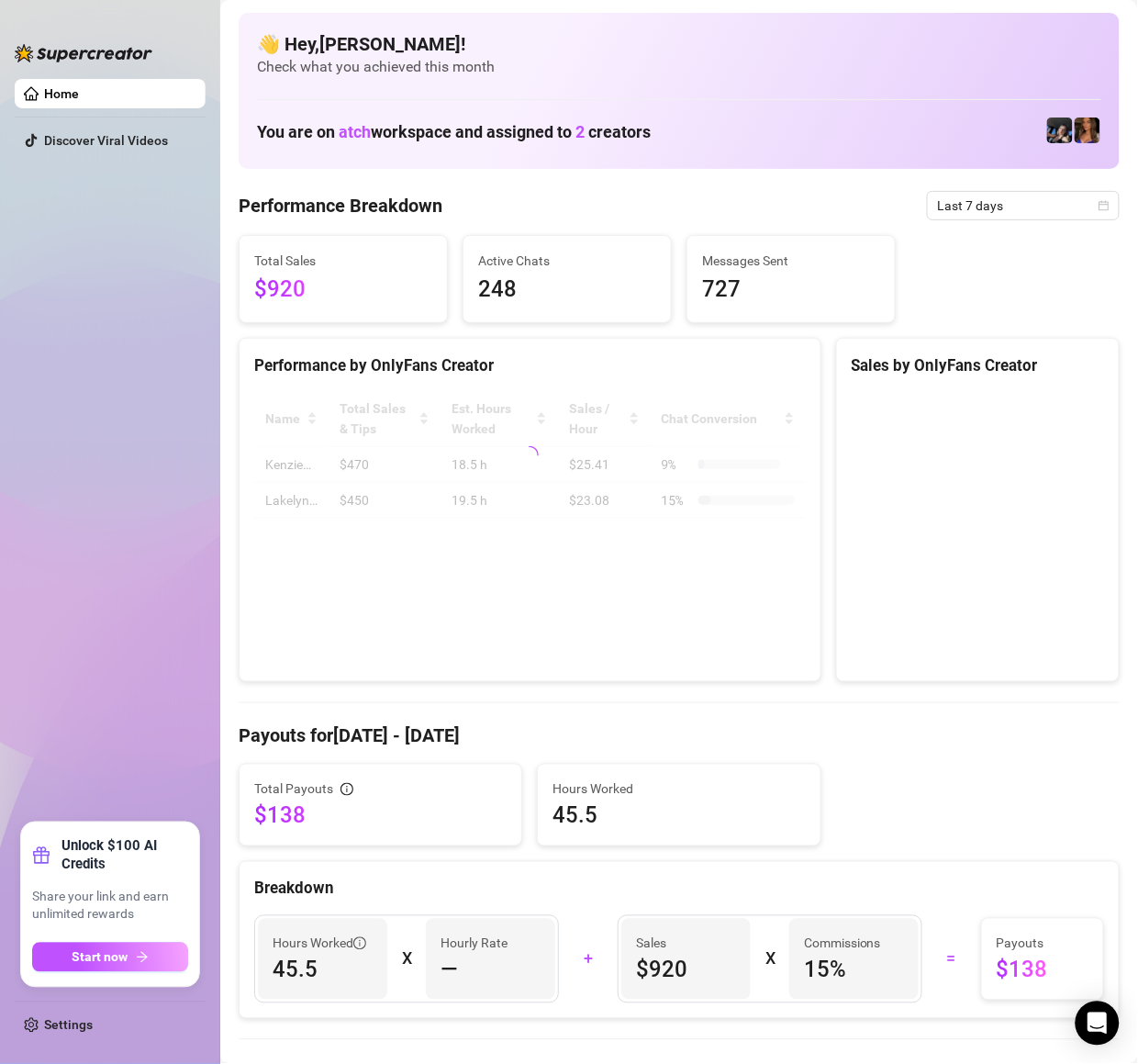
click at [937, 238] on div "Total Sales $920 Active Chats 248 Messages Sent 727" at bounding box center [679, 279] width 896 height 88
click at [950, 201] on span "Last 7 days" at bounding box center [1024, 205] width 171 height 28
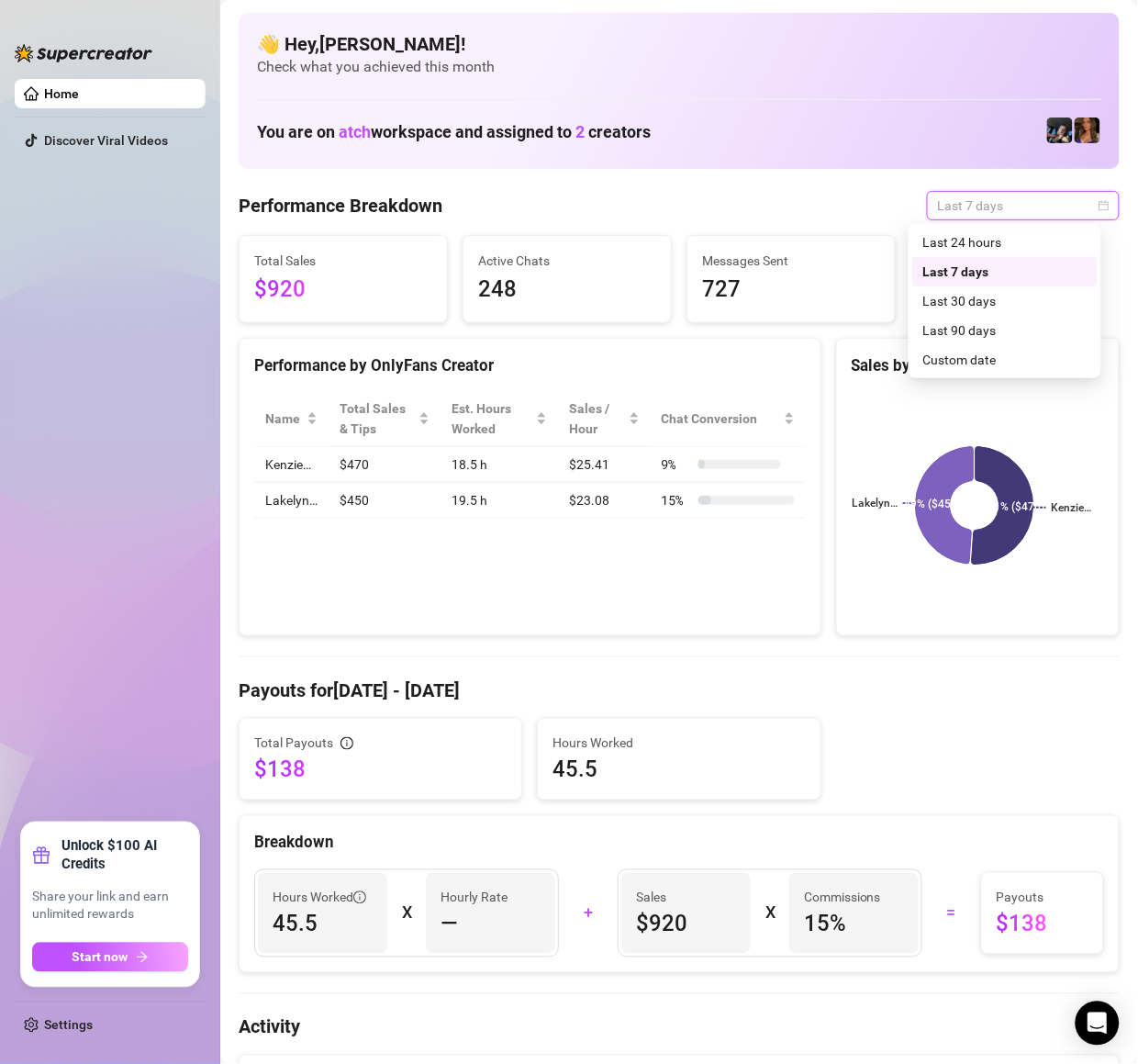
click at [962, 259] on div "Last 7 days" at bounding box center [1005, 272] width 185 height 30
click at [971, 235] on div "Total Sales $920 Active Chats 249 Messages Sent 727" at bounding box center [679, 279] width 896 height 88
click at [984, 201] on span "Last 7 days" at bounding box center [1024, 205] width 171 height 28
click at [978, 233] on div "Last 24 hours" at bounding box center [1006, 242] width 163 height 20
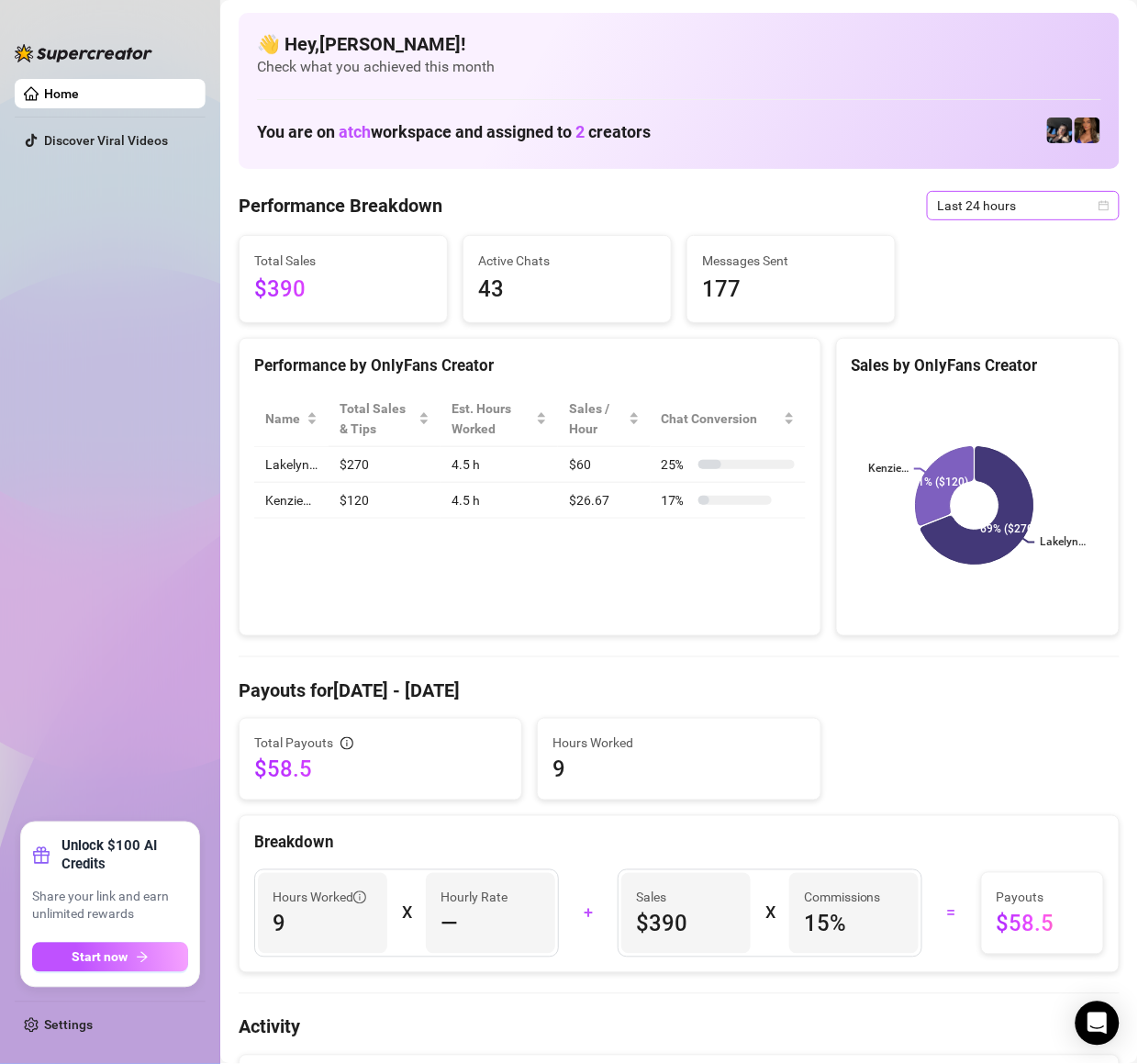
click at [956, 212] on span "Last 24 hours" at bounding box center [1024, 205] width 171 height 28
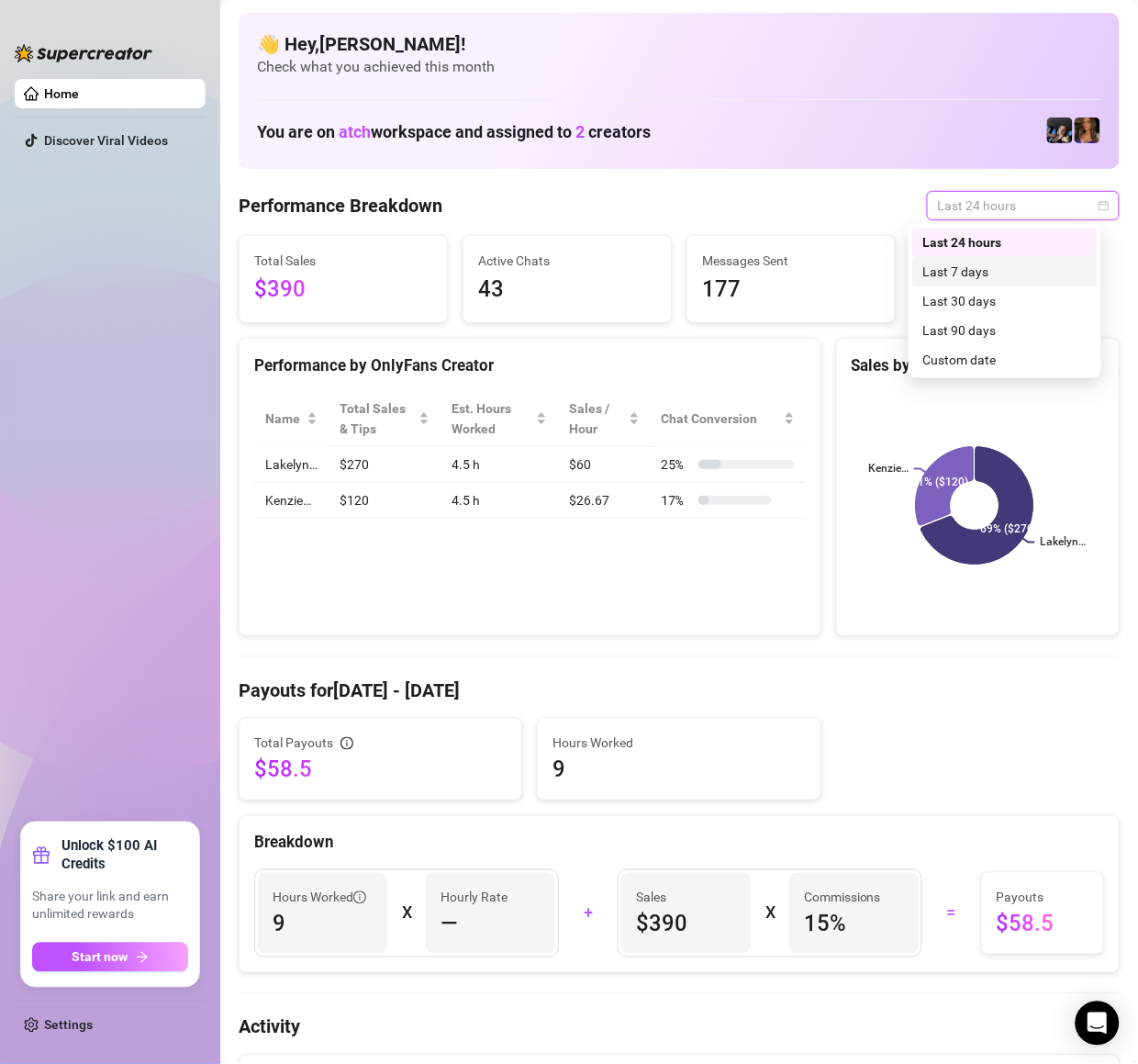
click at [962, 272] on div "Last 7 days" at bounding box center [1006, 272] width 163 height 20
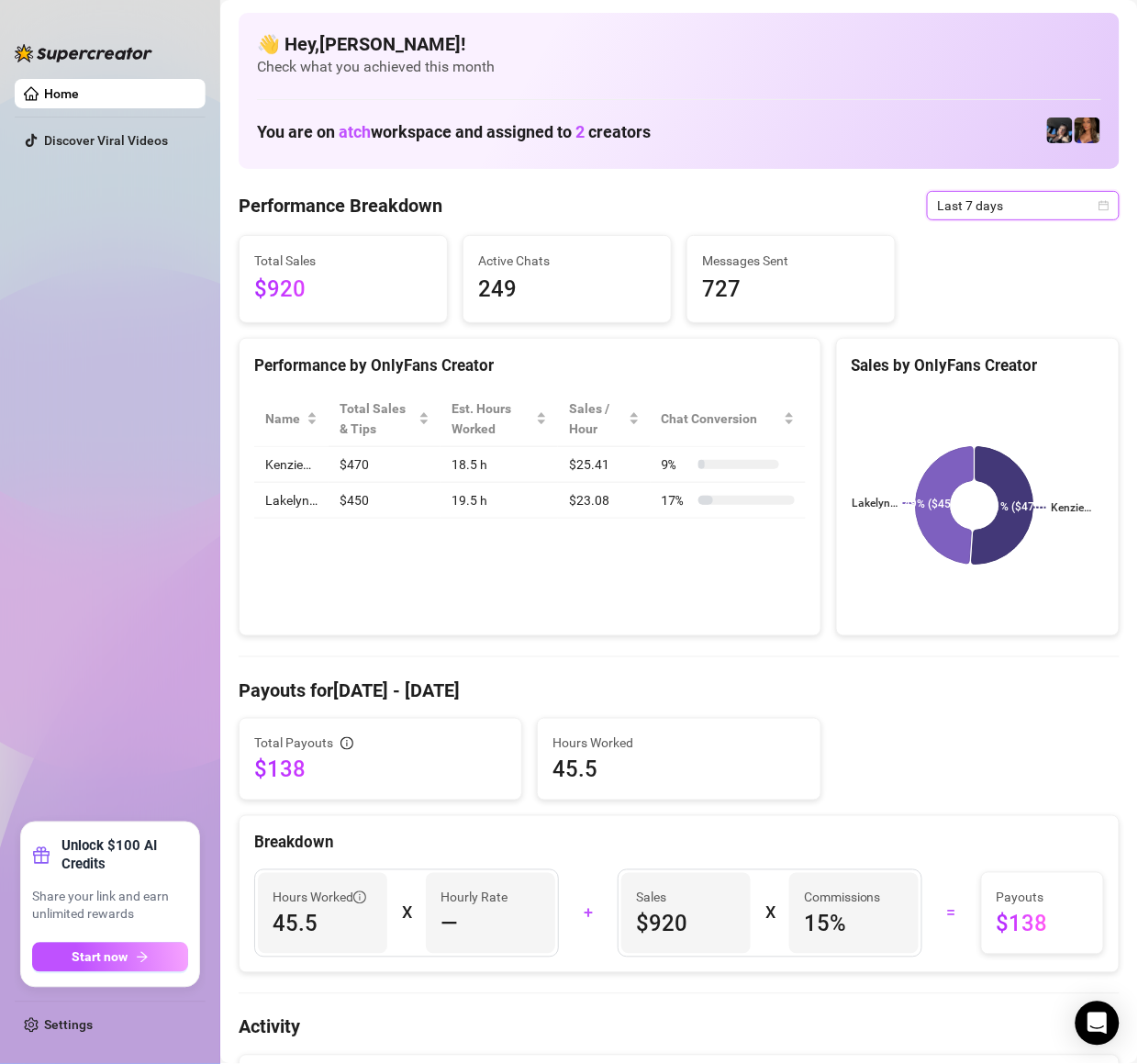
click at [971, 244] on div "Total Sales $920 Active Chats 249 Messages Sent 727" at bounding box center [679, 279] width 896 height 88
click at [993, 209] on span "Last 7 days" at bounding box center [1024, 205] width 171 height 28
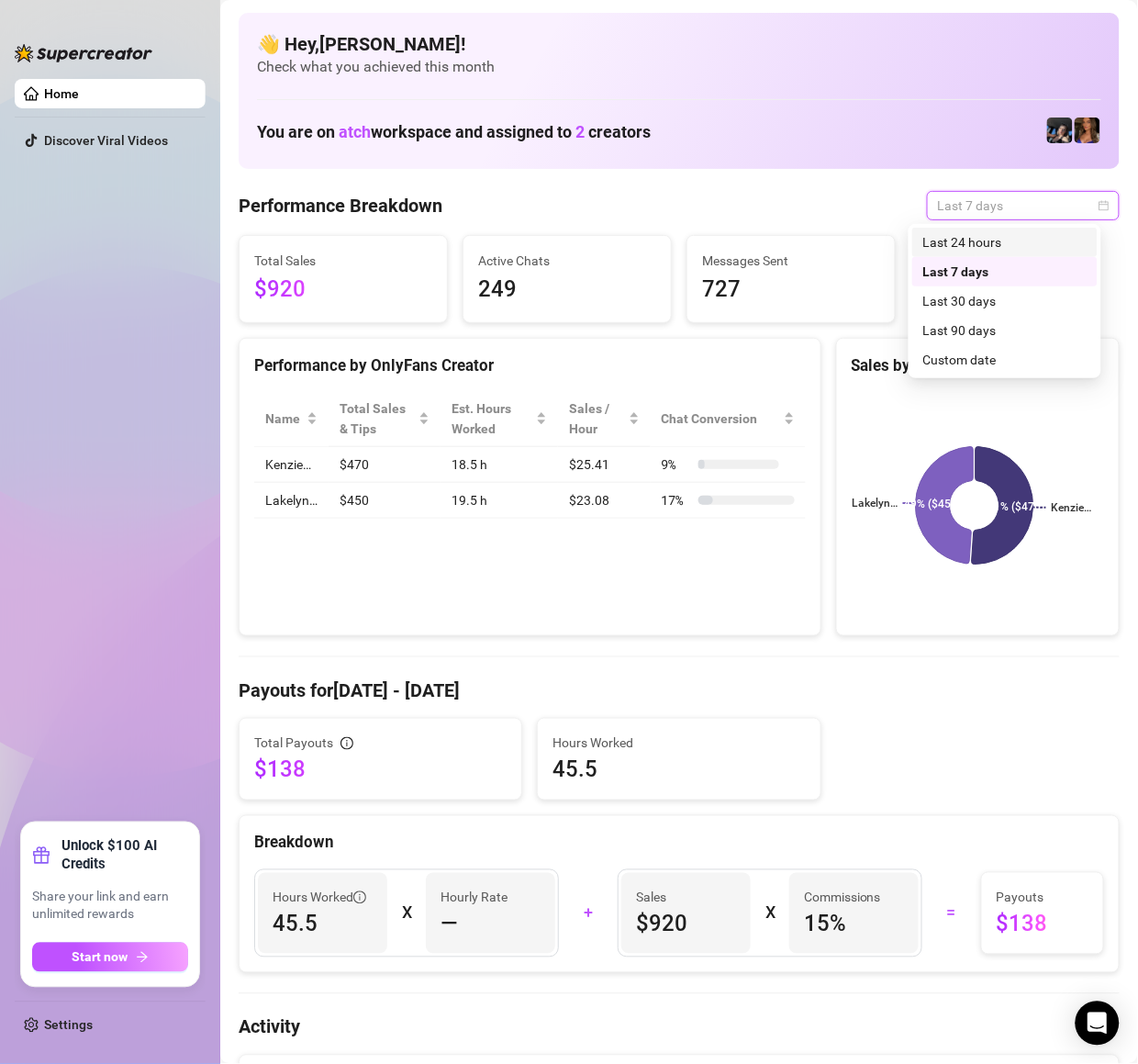
click at [983, 239] on div "Last 24 hours" at bounding box center [1006, 242] width 163 height 20
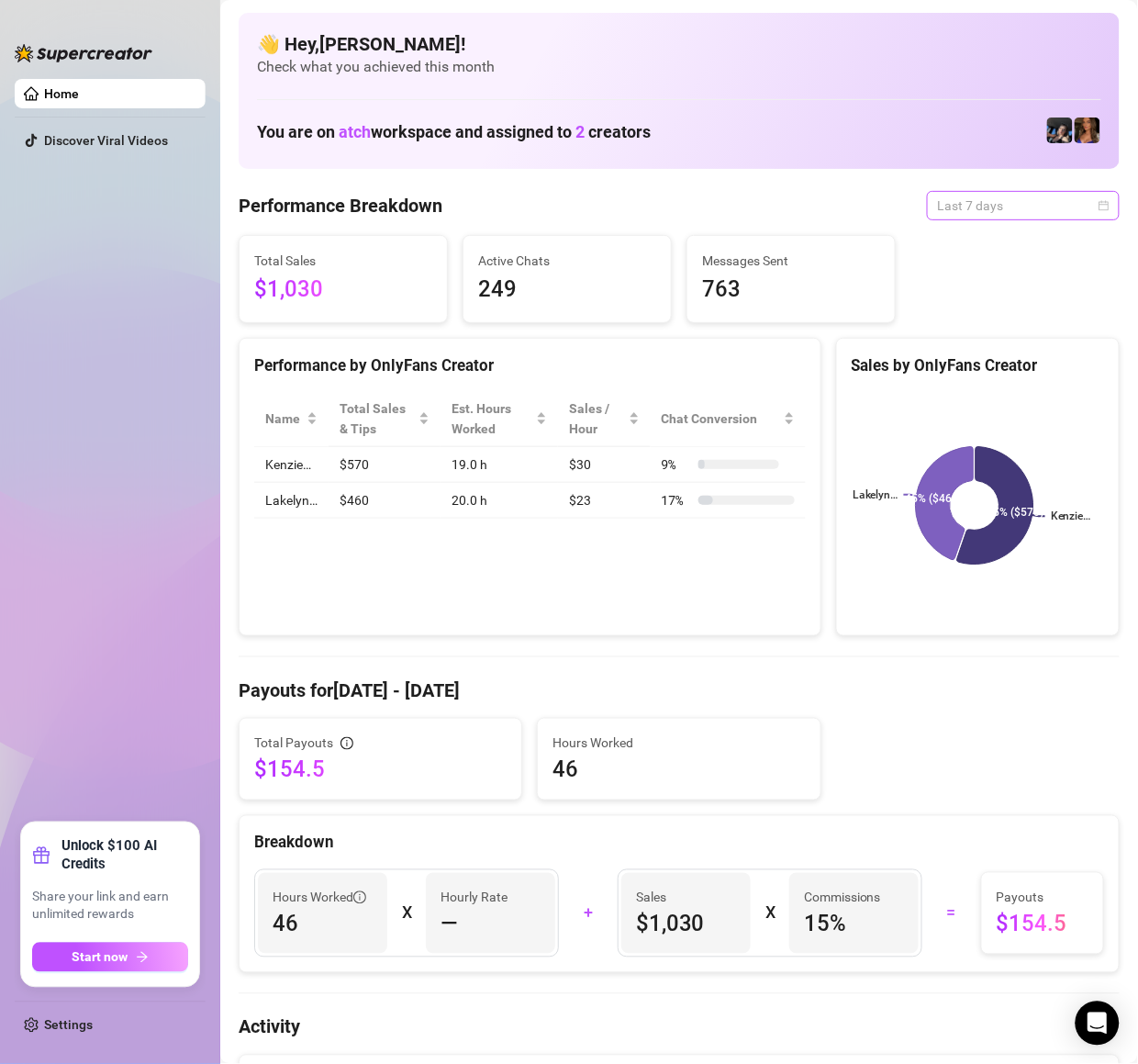
click at [1001, 201] on span "Last 7 days" at bounding box center [1024, 205] width 171 height 28
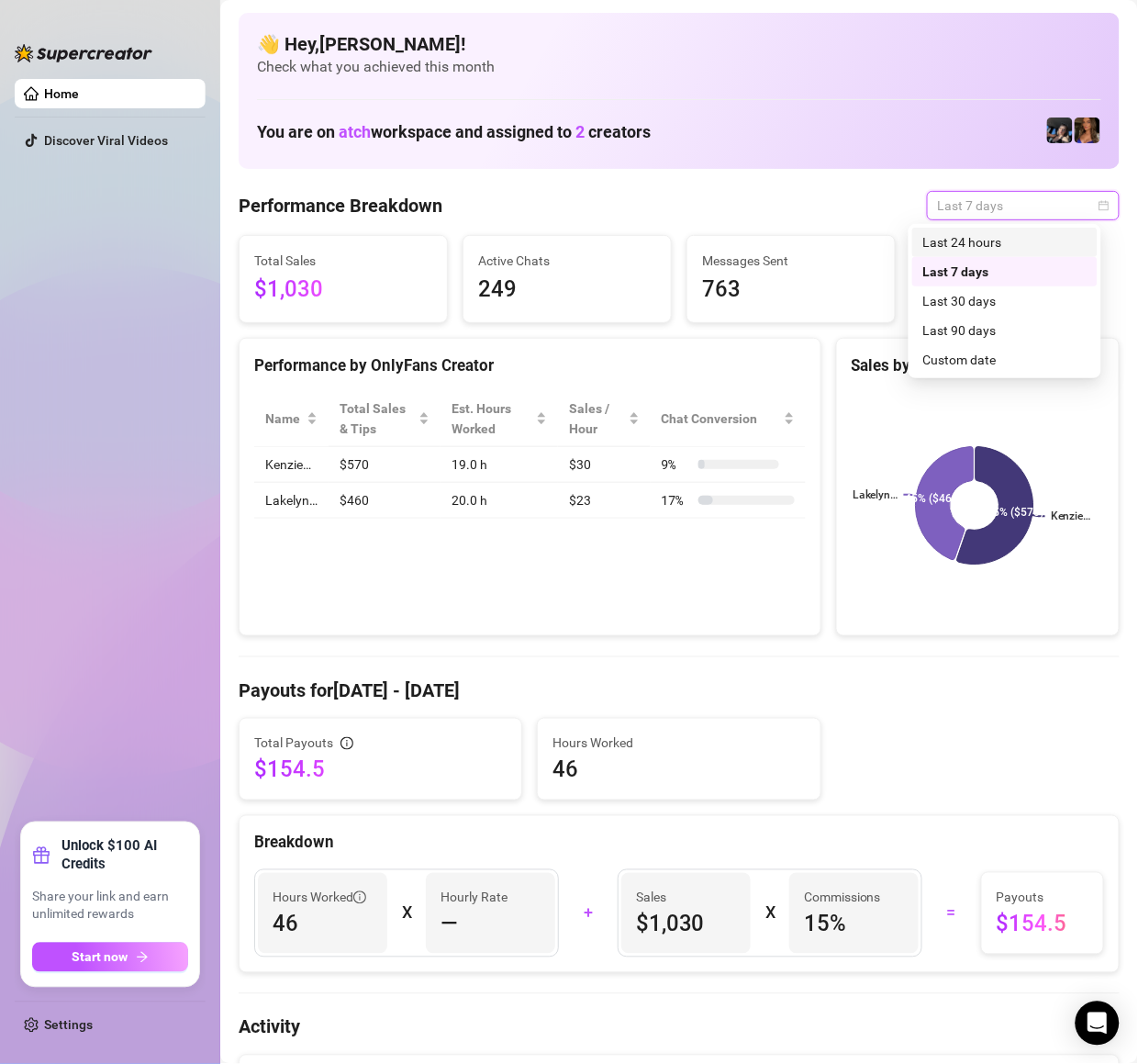
click at [965, 232] on div "Last 24 hours" at bounding box center [1006, 242] width 163 height 20
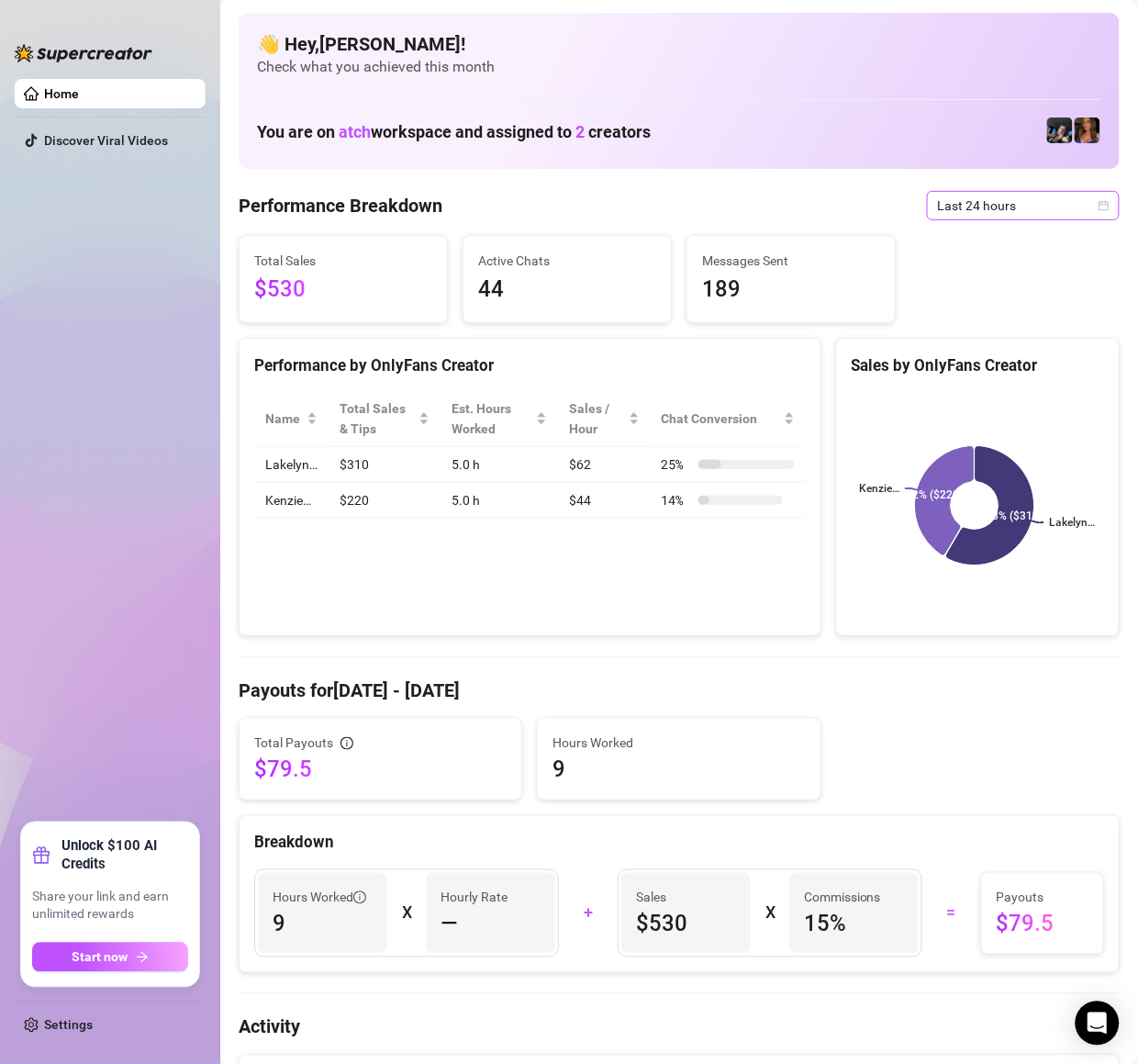
click at [971, 218] on span "Last 24 hours" at bounding box center [1024, 205] width 171 height 28
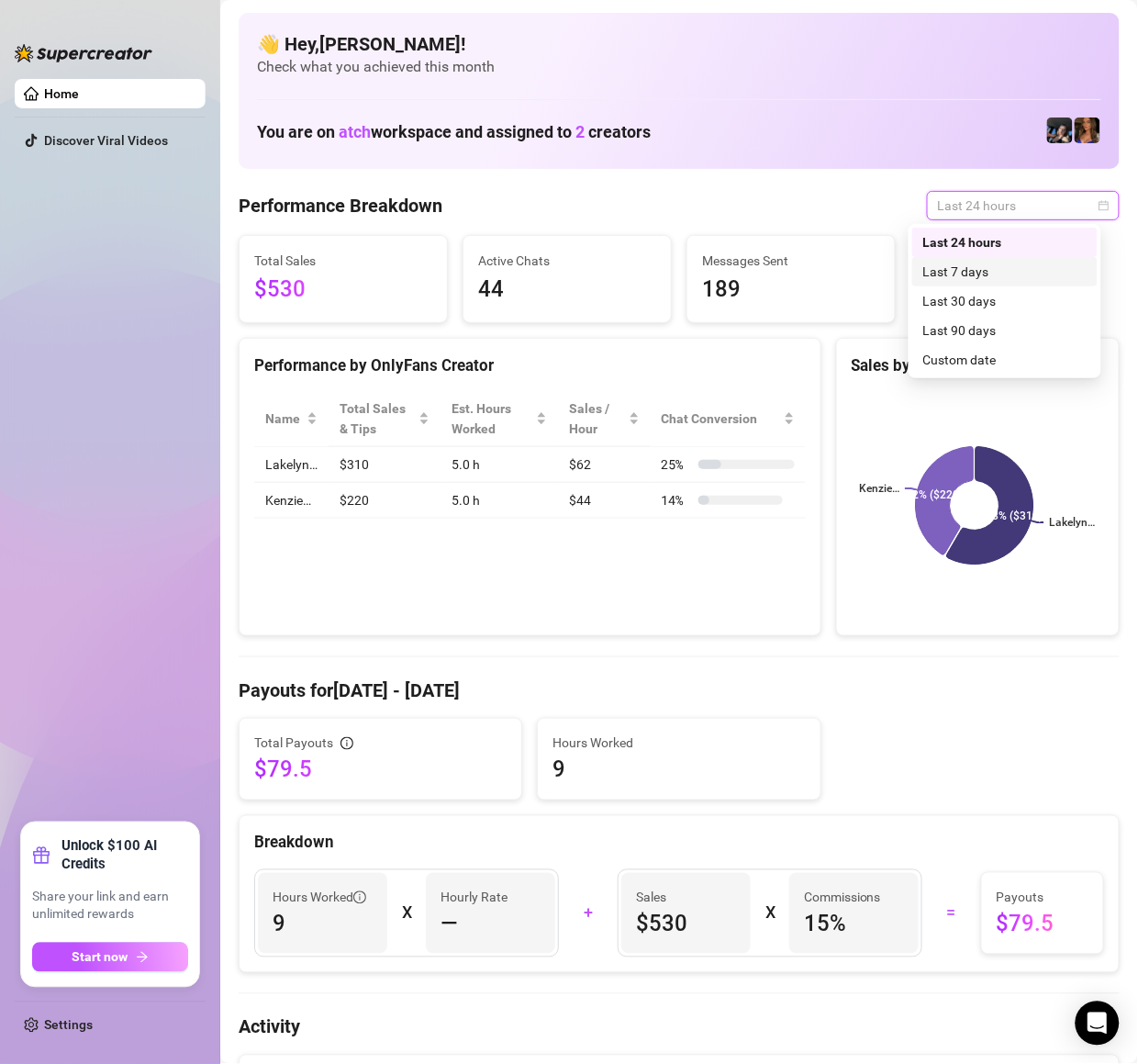
click at [975, 273] on div "Last 7 days" at bounding box center [1006, 272] width 163 height 20
click at [975, 201] on span "Last 24 hours" at bounding box center [1024, 205] width 171 height 28
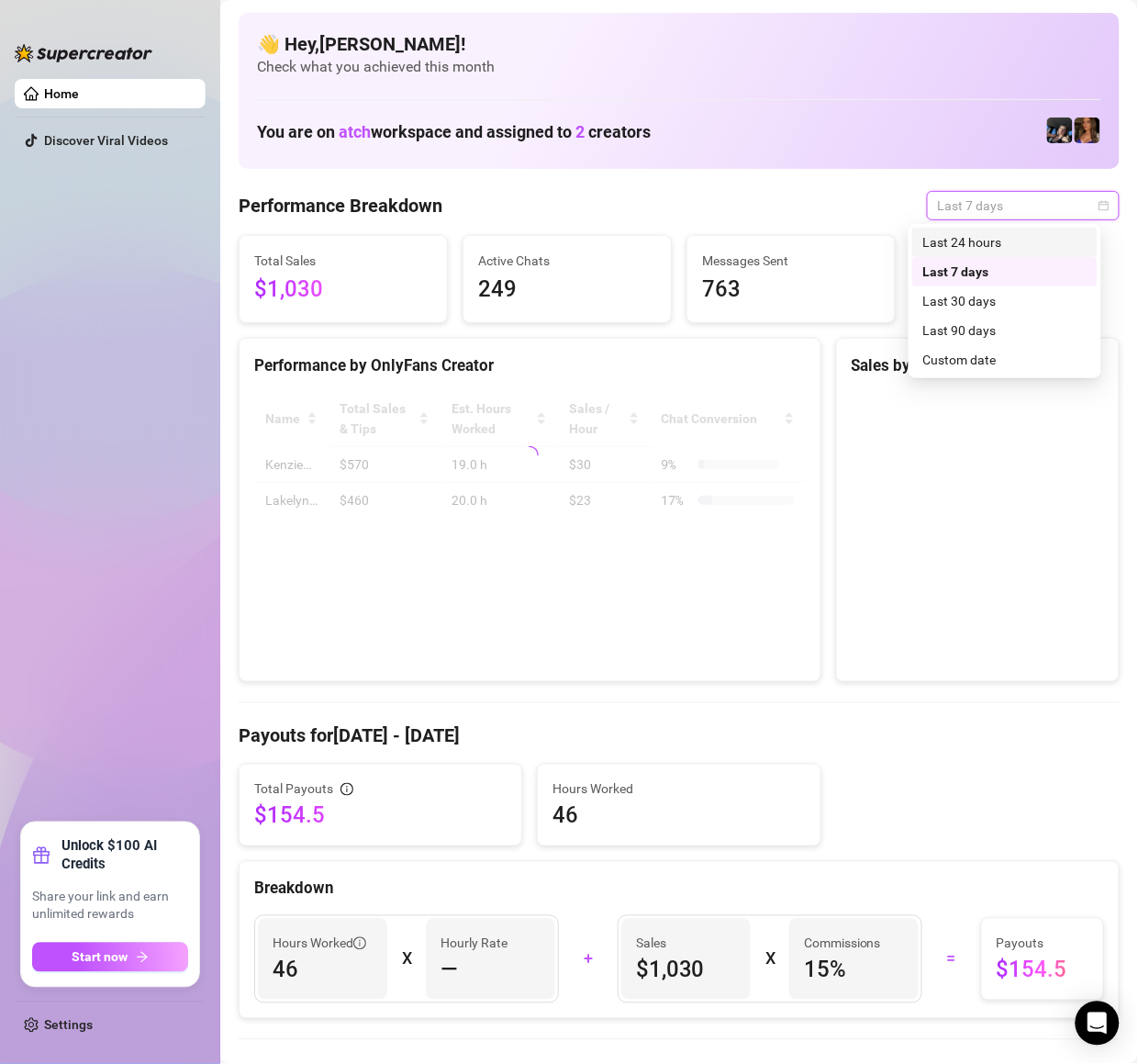
click at [975, 244] on div "Last 24 hours" at bounding box center [1006, 242] width 163 height 20
